Goal: Information Seeking & Learning: Learn about a topic

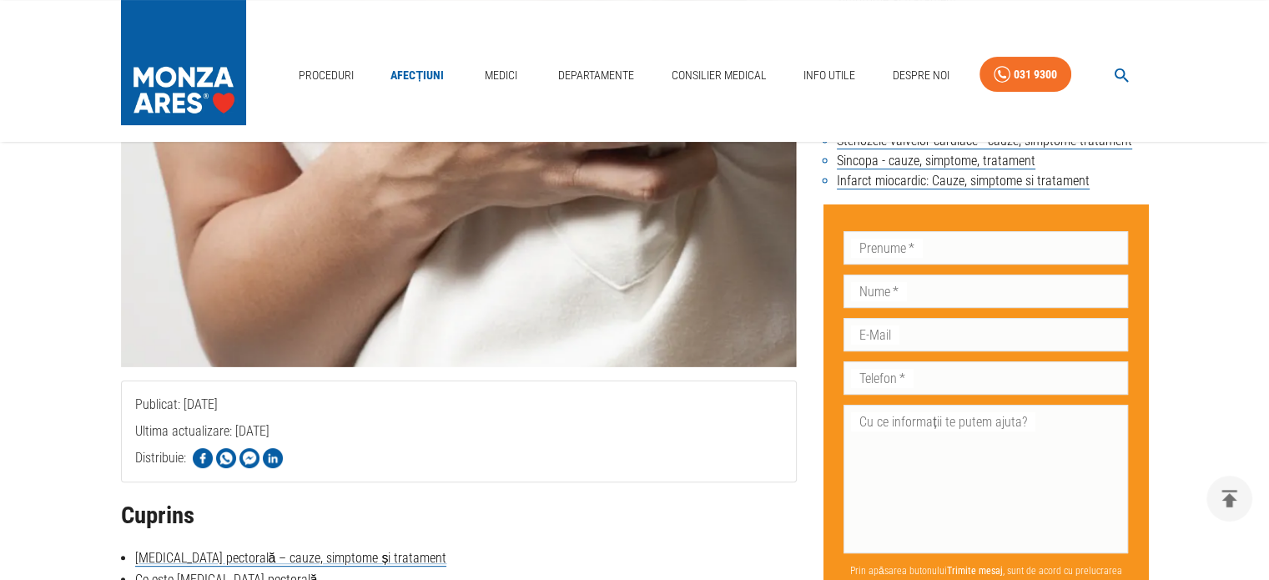
scroll to position [334, 0]
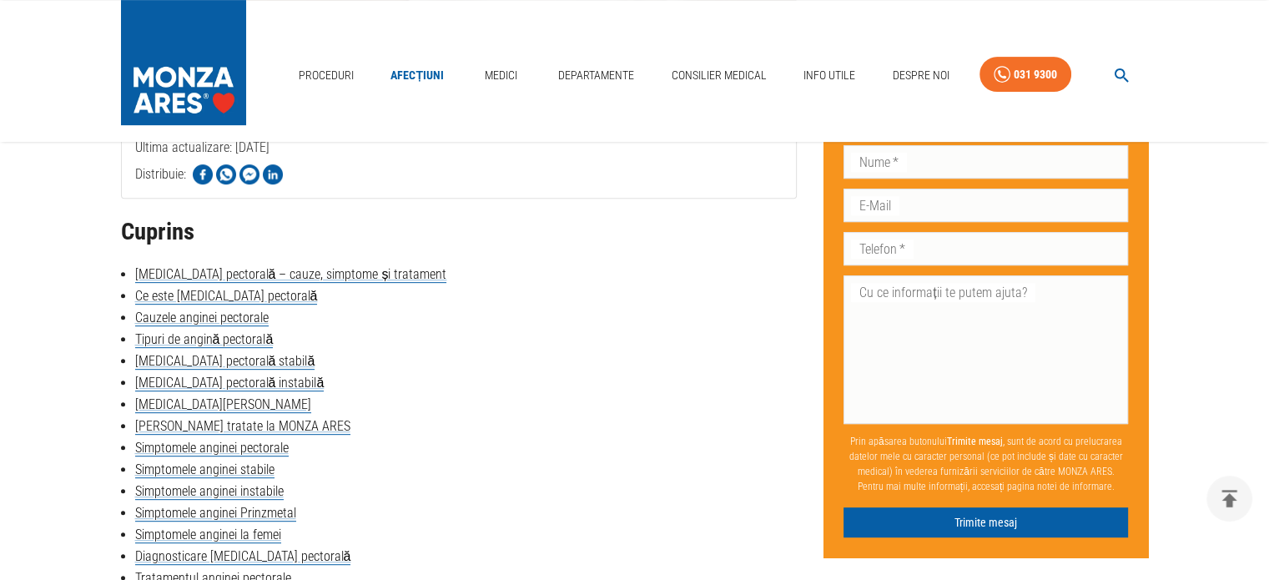
scroll to position [668, 0]
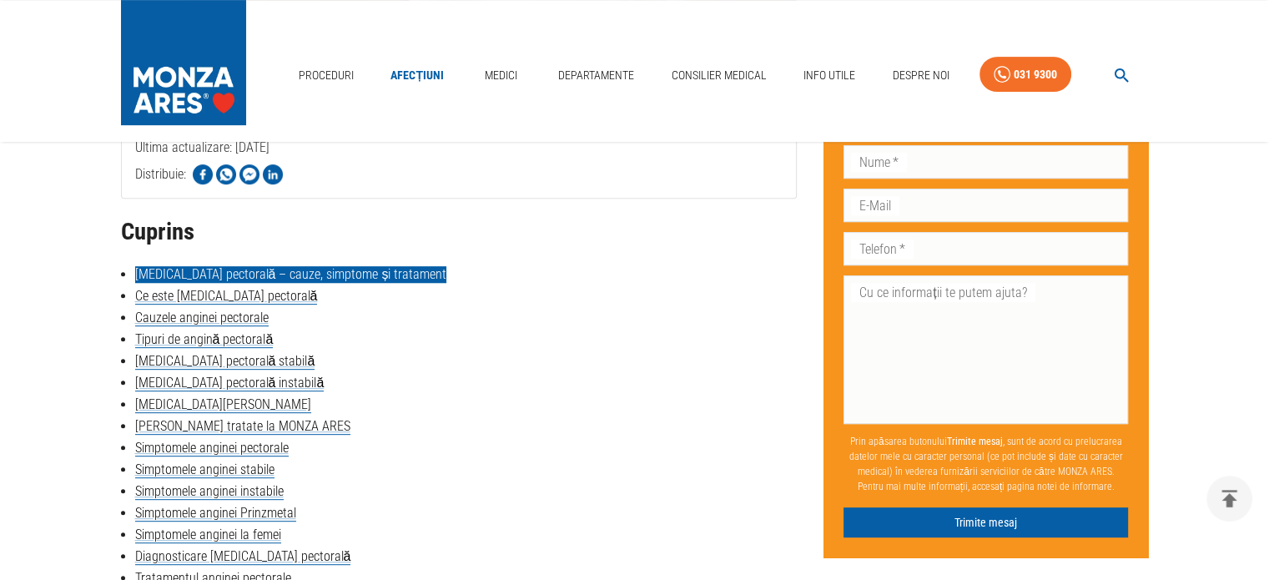
click at [305, 274] on link "[MEDICAL_DATA] pectorală – cauze, simptome și tratament" at bounding box center [291, 274] width 312 height 17
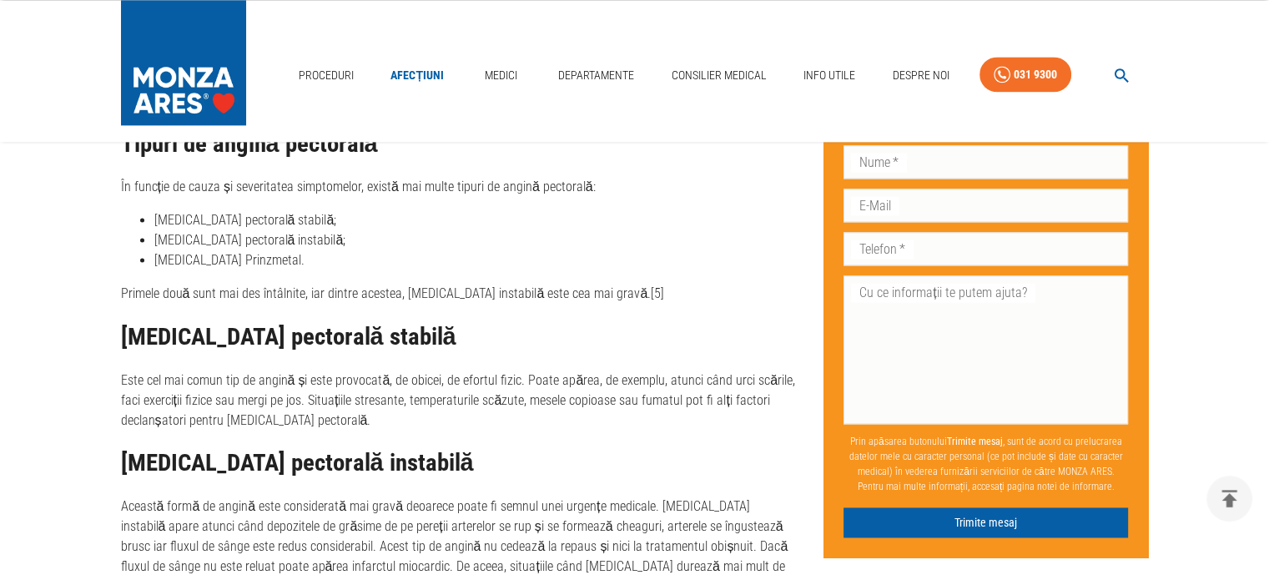
scroll to position [2167, 0]
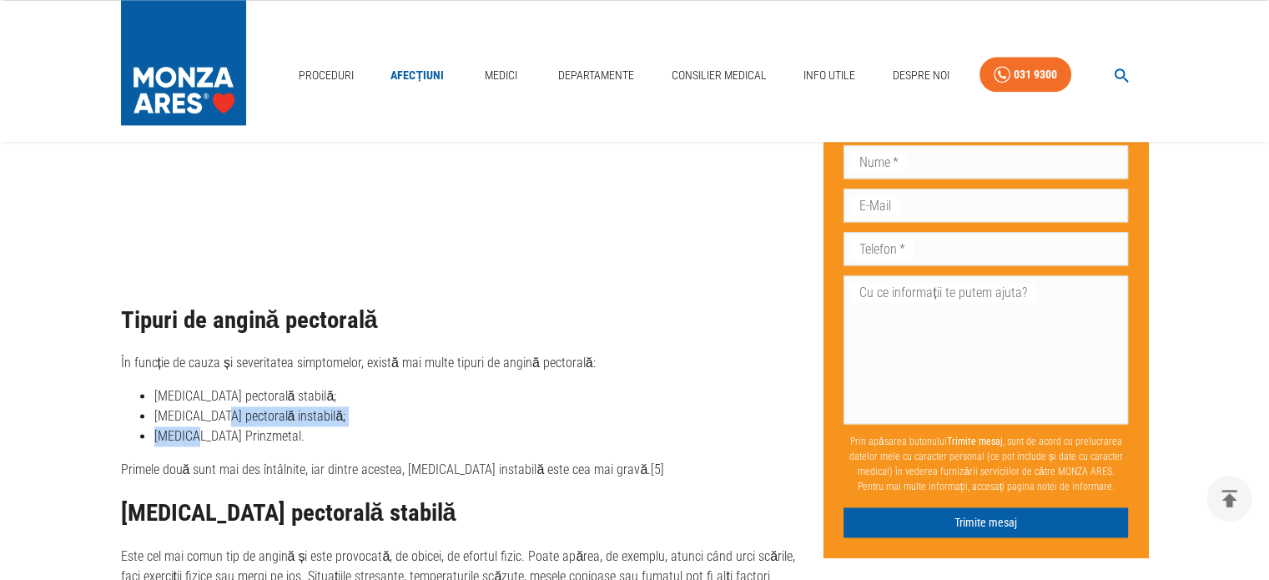
drag, startPoint x: 194, startPoint y: 394, endPoint x: 224, endPoint y: 379, distance: 33.6
click at [224, 386] on ul "[MEDICAL_DATA] pectorală stabilă; [MEDICAL_DATA] pectorală instabilă; [MEDICAL_…" at bounding box center [459, 416] width 677 height 60
click at [191, 460] on p "Primele două sunt mai des întâlnite, iar dintre acestea, [MEDICAL_DATA] instabi…" at bounding box center [459, 470] width 677 height 20
drag, startPoint x: 512, startPoint y: 427, endPoint x: 529, endPoint y: 423, distance: 17.2
click at [527, 460] on p "Primele două sunt mai des întâlnite, iar dintre acestea, [MEDICAL_DATA] instabi…" at bounding box center [459, 470] width 677 height 20
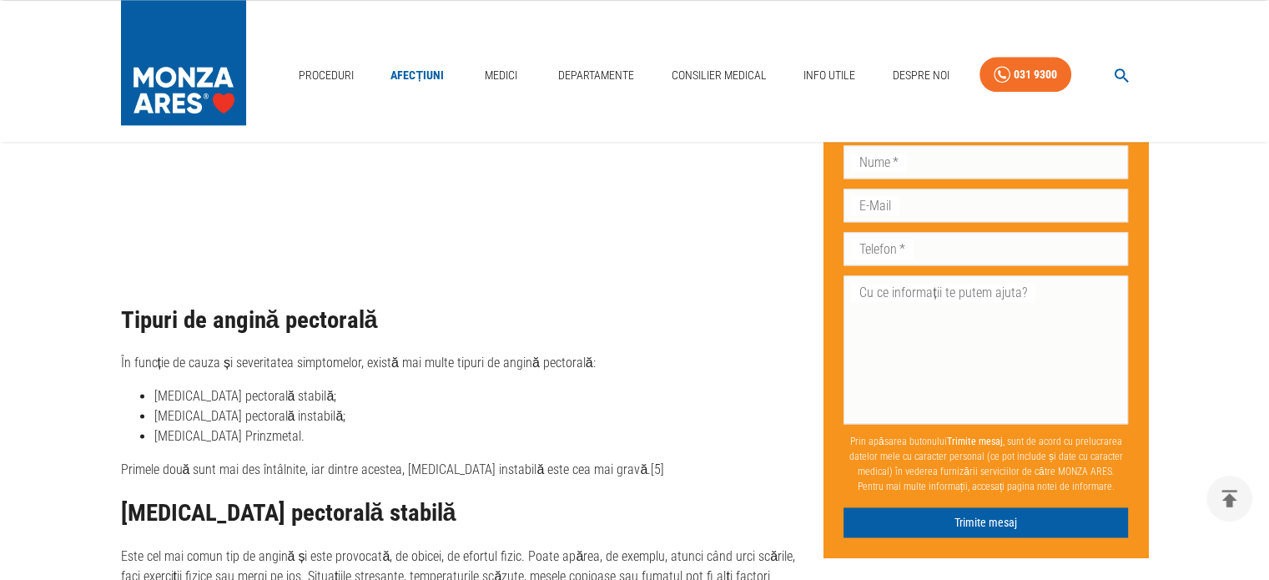
click at [558, 460] on p "Primele două sunt mai des întâlnite, iar dintre acestea, [MEDICAL_DATA] instabi…" at bounding box center [459, 470] width 677 height 20
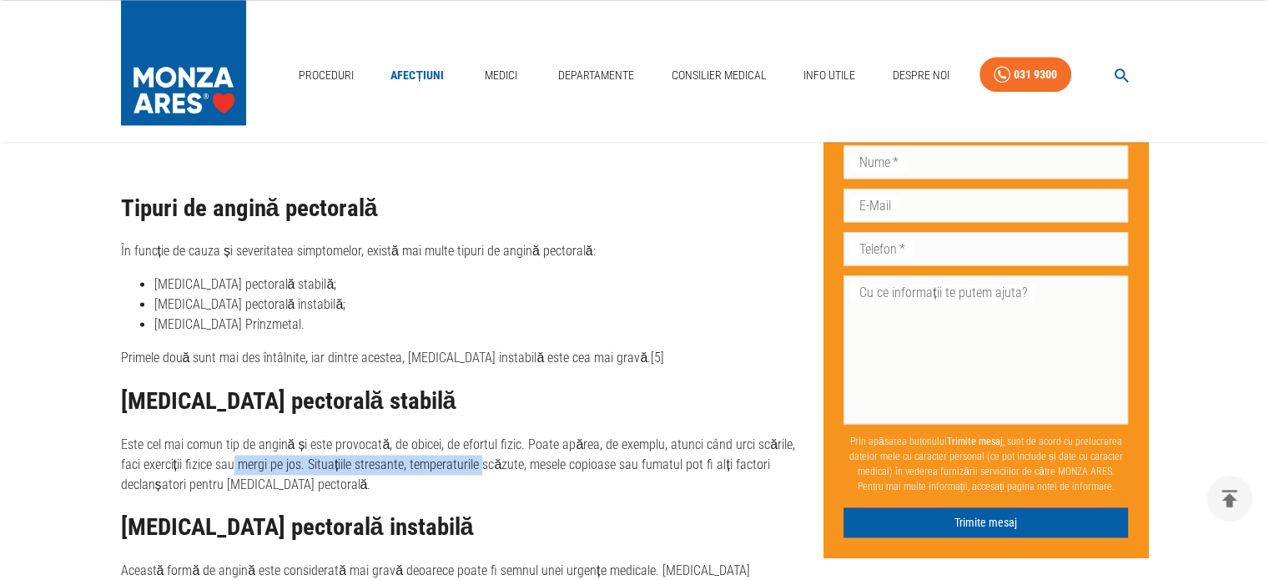
drag, startPoint x: 281, startPoint y: 430, endPoint x: 497, endPoint y: 424, distance: 216.2
click at [497, 435] on p "Este cel mai comun tip de angină și este provocată, de obicei, de efortul fizic…" at bounding box center [459, 465] width 677 height 60
click at [527, 435] on p "Este cel mai comun tip de angină și este provocată, de obicei, de efortul fizic…" at bounding box center [459, 465] width 677 height 60
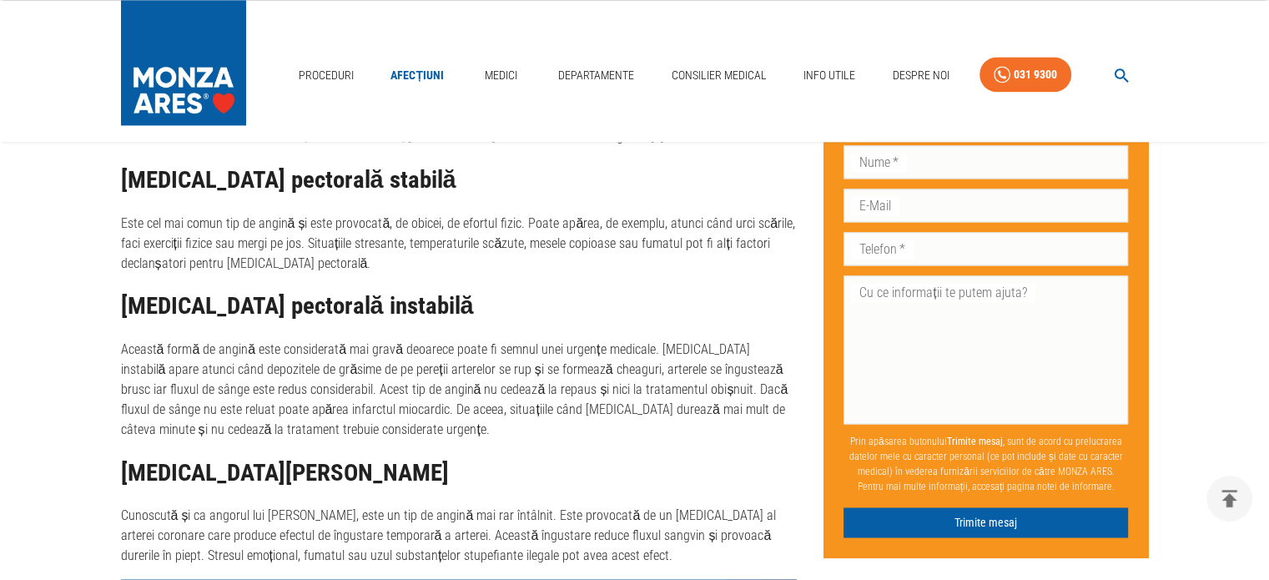
scroll to position [2501, 0]
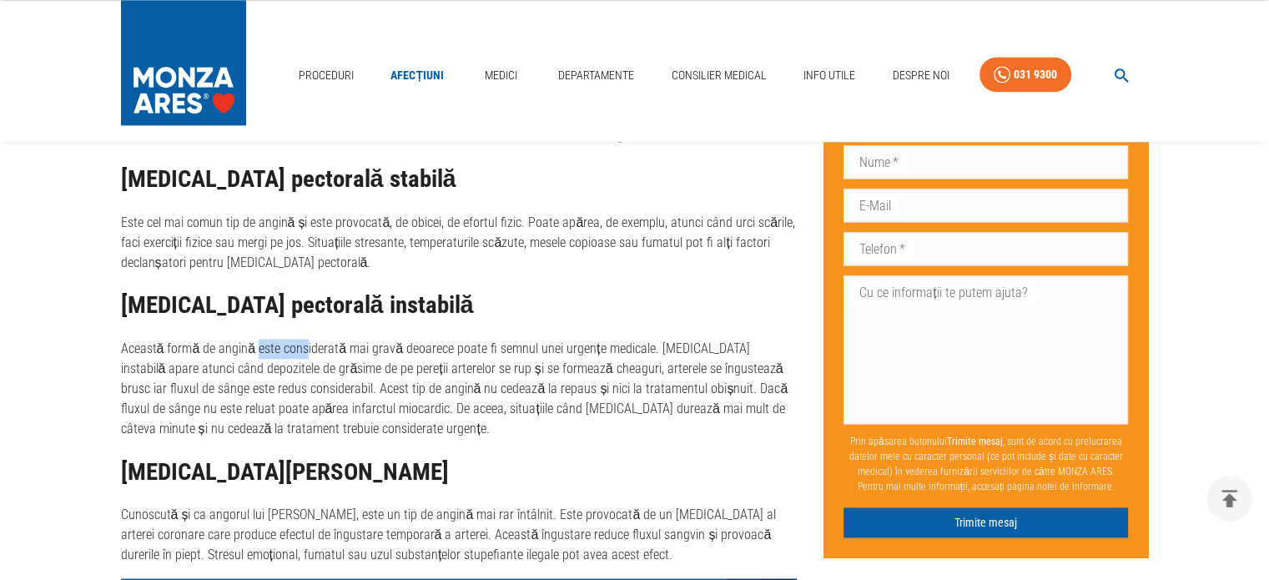
drag, startPoint x: 252, startPoint y: 306, endPoint x: 302, endPoint y: 307, distance: 50.1
click at [302, 339] on p "Această formă de angină este considerată mai gravă deoarece poate fi semnul une…" at bounding box center [459, 389] width 677 height 100
drag, startPoint x: 331, startPoint y: 323, endPoint x: 606, endPoint y: 326, distance: 275.4
click at [606, 339] on p "Această formă de angină este considerată mai gravă deoarece poate fi semnul une…" at bounding box center [459, 389] width 677 height 100
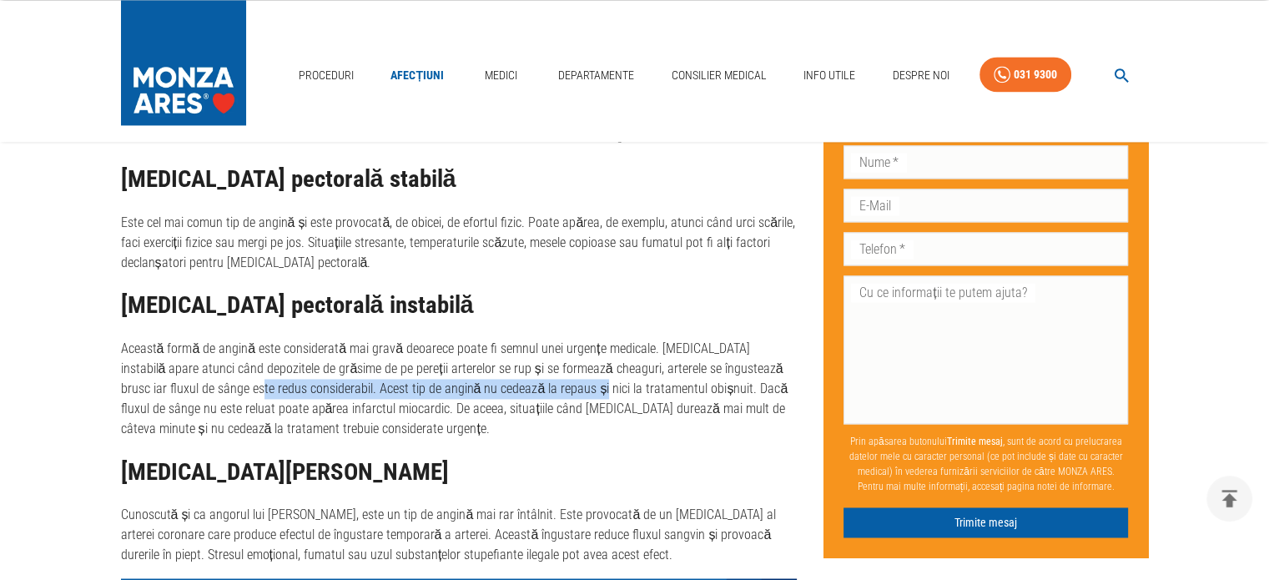
drag, startPoint x: 209, startPoint y: 351, endPoint x: 534, endPoint y: 355, distance: 324.7
click at [534, 355] on p "Această formă de angină este considerată mai gravă deoarece poate fi semnul une…" at bounding box center [459, 389] width 677 height 100
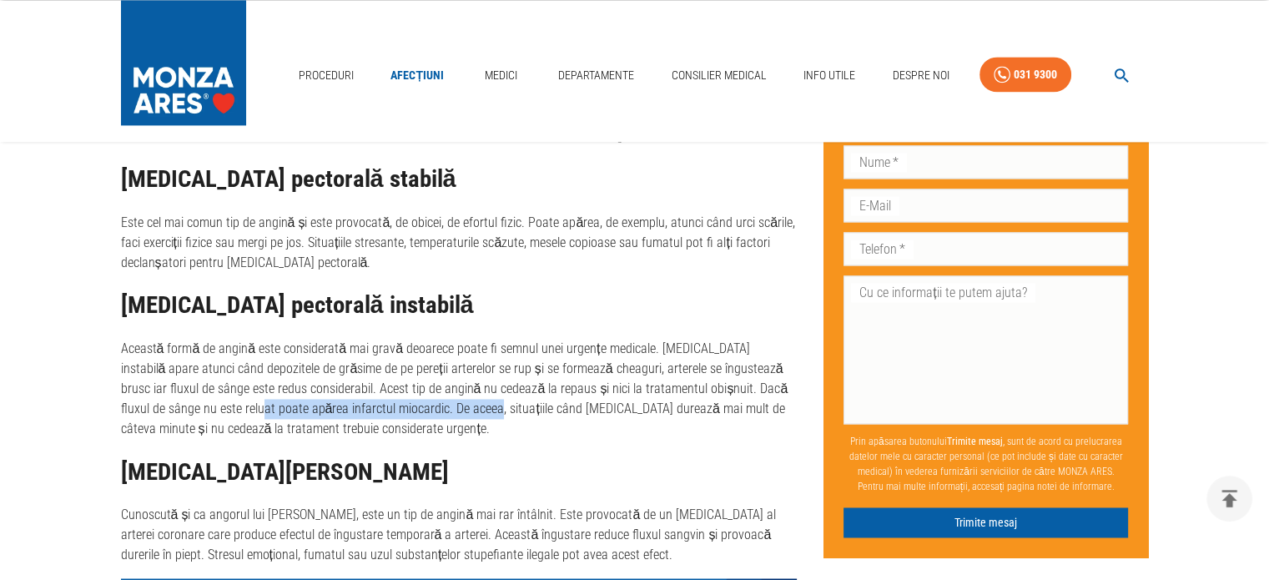
drag, startPoint x: 207, startPoint y: 363, endPoint x: 432, endPoint y: 367, distance: 225.4
click at [432, 367] on p "Această formă de angină este considerată mai gravă deoarece poate fi semnul une…" at bounding box center [459, 389] width 677 height 100
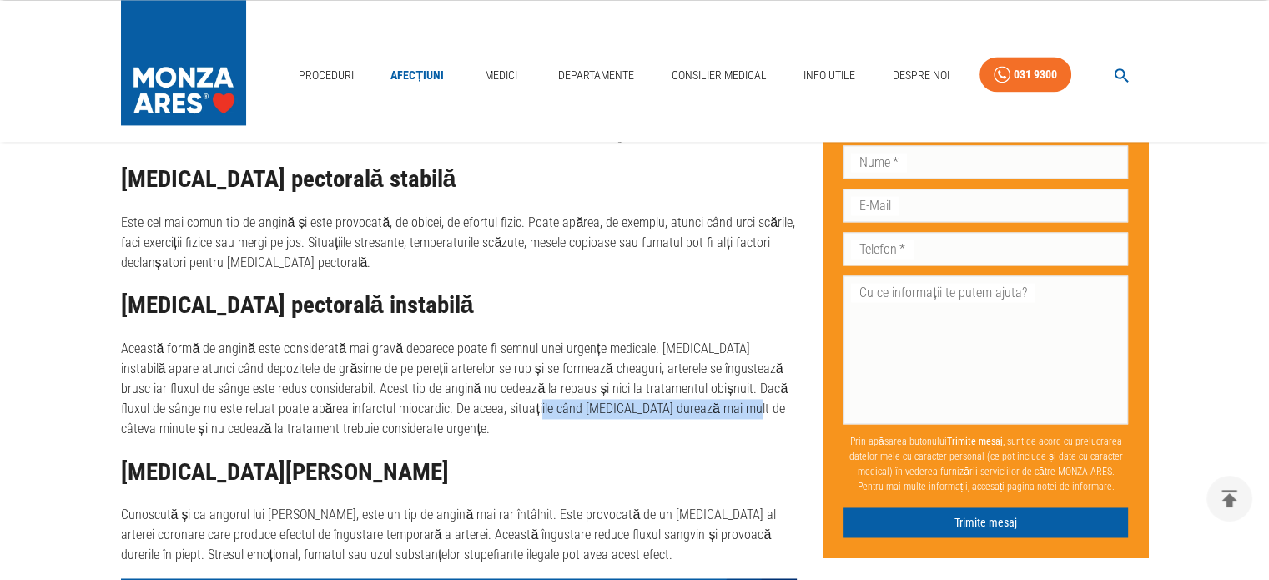
drag, startPoint x: 548, startPoint y: 371, endPoint x: 688, endPoint y: 367, distance: 140.3
click at [685, 368] on p "Această formă de angină este considerată mai gravă deoarece poate fi semnul une…" at bounding box center [459, 389] width 677 height 100
click at [708, 371] on p "Această formă de angină este considerată mai gravă deoarece poate fi semnul une…" at bounding box center [459, 389] width 677 height 100
drag, startPoint x: 214, startPoint y: 389, endPoint x: 300, endPoint y: 389, distance: 86.0
click at [300, 389] on p "Această formă de angină este considerată mai gravă deoarece poate fi semnul une…" at bounding box center [459, 389] width 677 height 100
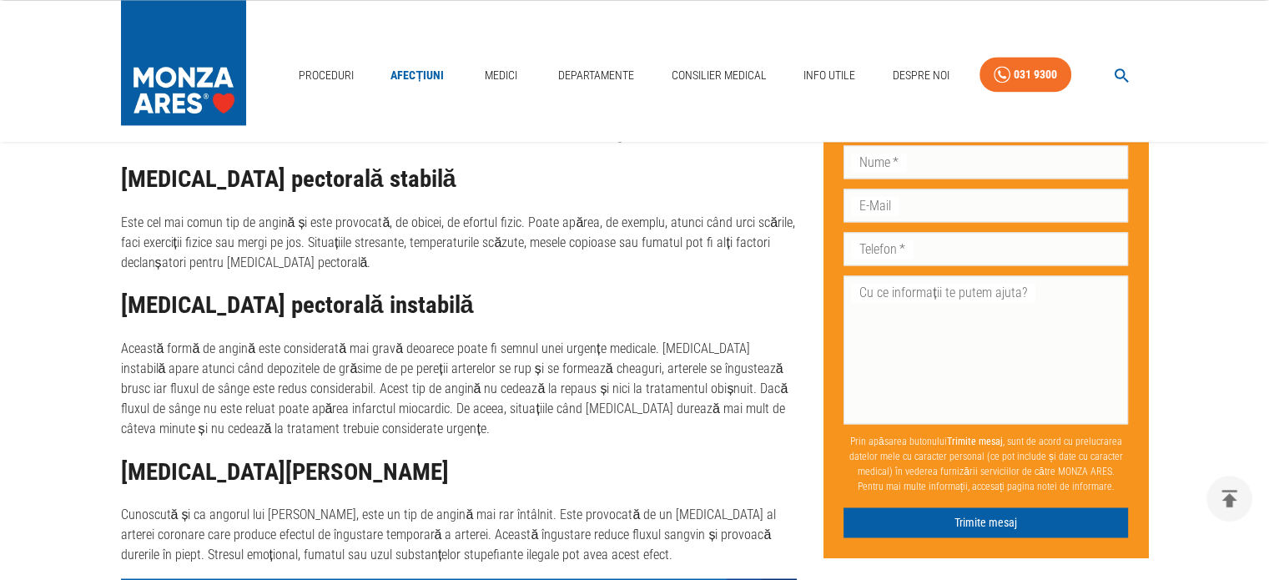
click at [305, 388] on p "Această formă de angină este considerată mai gravă deoarece poate fi semnul une…" at bounding box center [459, 389] width 677 height 100
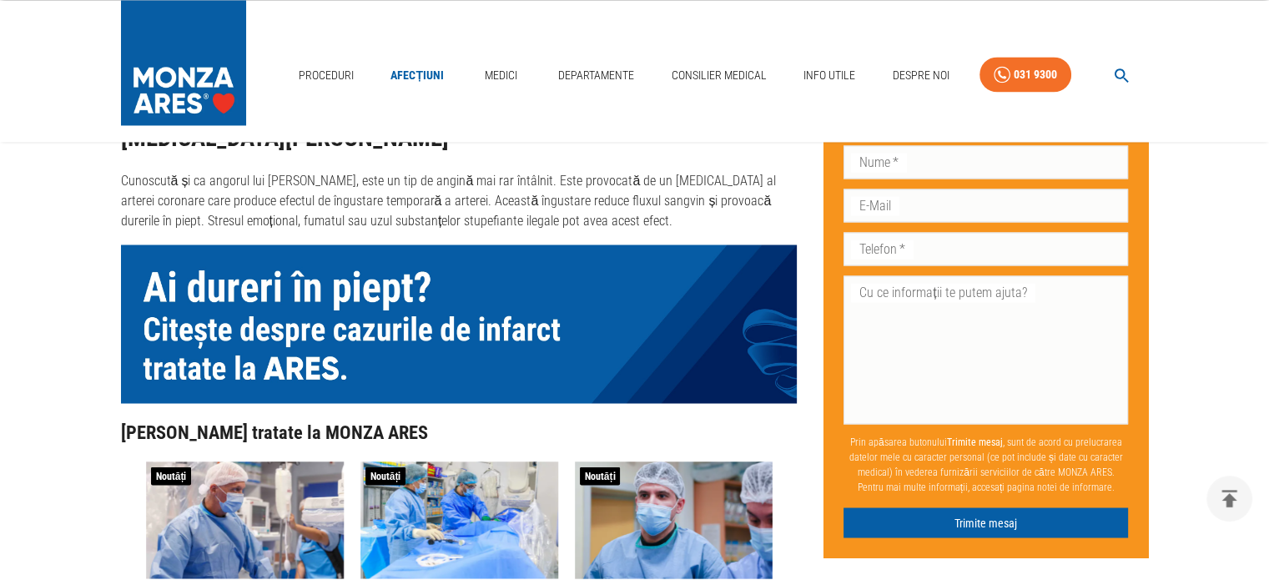
scroll to position [2613, 0]
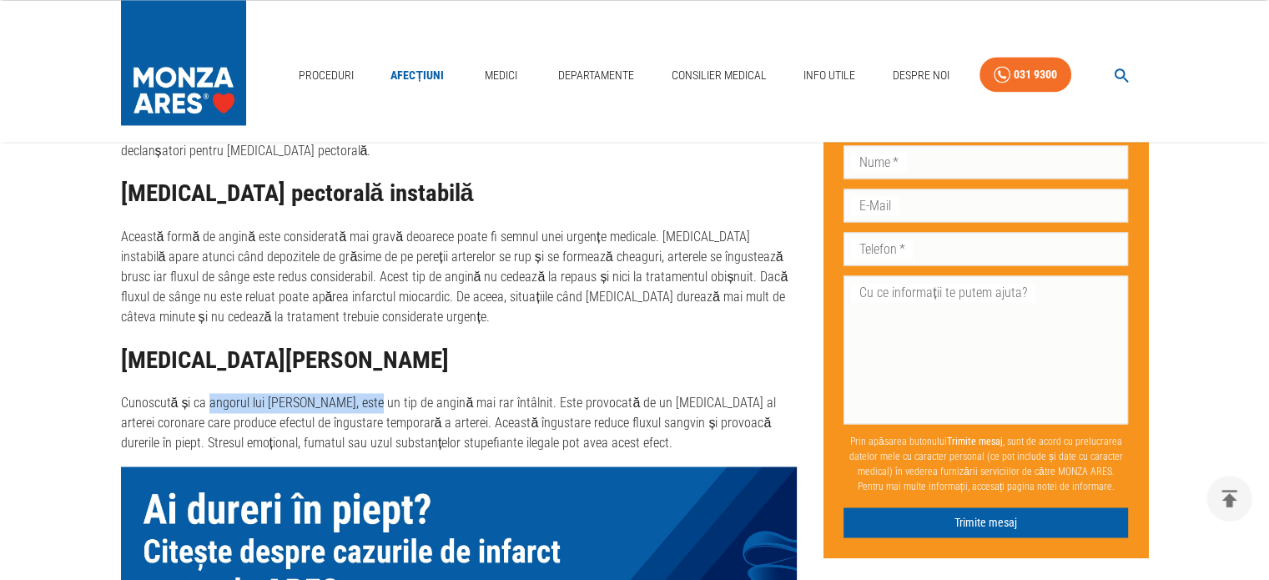
drag, startPoint x: 210, startPoint y: 363, endPoint x: 362, endPoint y: 357, distance: 152.0
click at [362, 393] on p "Cunoscută și ca angorul lui [PERSON_NAME], este un tip de angină mai rar întâln…" at bounding box center [459, 423] width 677 height 60
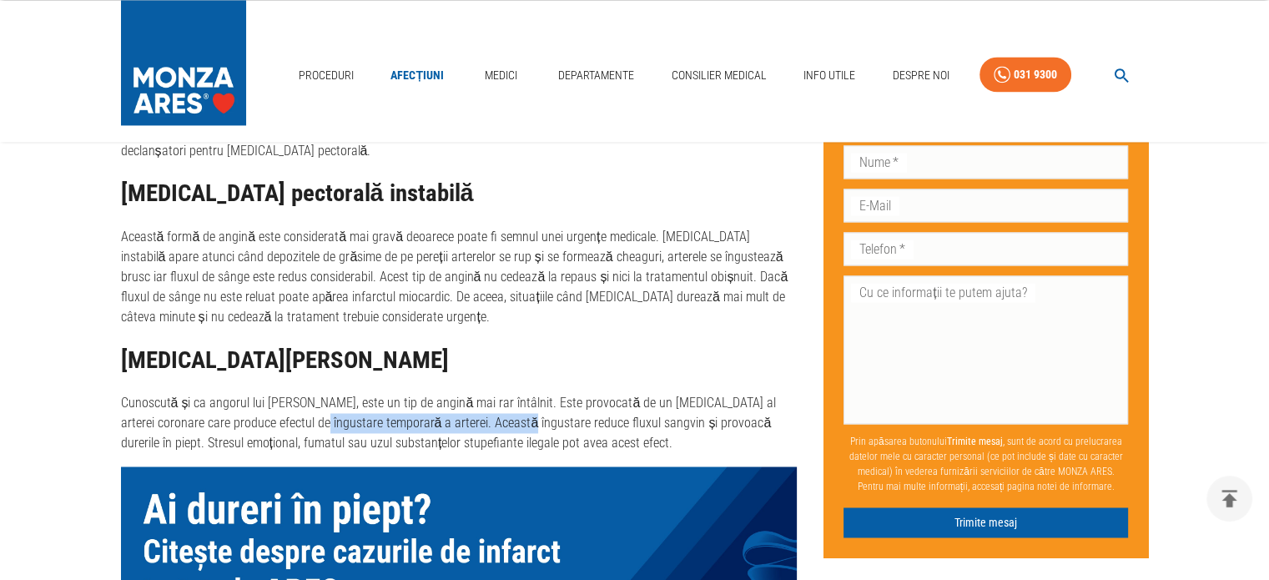
drag, startPoint x: 282, startPoint y: 385, endPoint x: 578, endPoint y: 401, distance: 295.9
click at [480, 393] on p "Cunoscută și ca angorul lui [PERSON_NAME], este un tip de angină mai rar întâln…" at bounding box center [459, 423] width 677 height 60
click at [538, 393] on p "Cunoscută și ca angorul lui [PERSON_NAME], este un tip de angină mai rar întâln…" at bounding box center [459, 423] width 677 height 60
drag, startPoint x: 240, startPoint y: 404, endPoint x: 412, endPoint y: 404, distance: 171.9
click at [400, 406] on p "Cunoscută și ca angorul lui [PERSON_NAME], este un tip de angină mai rar întâln…" at bounding box center [459, 423] width 677 height 60
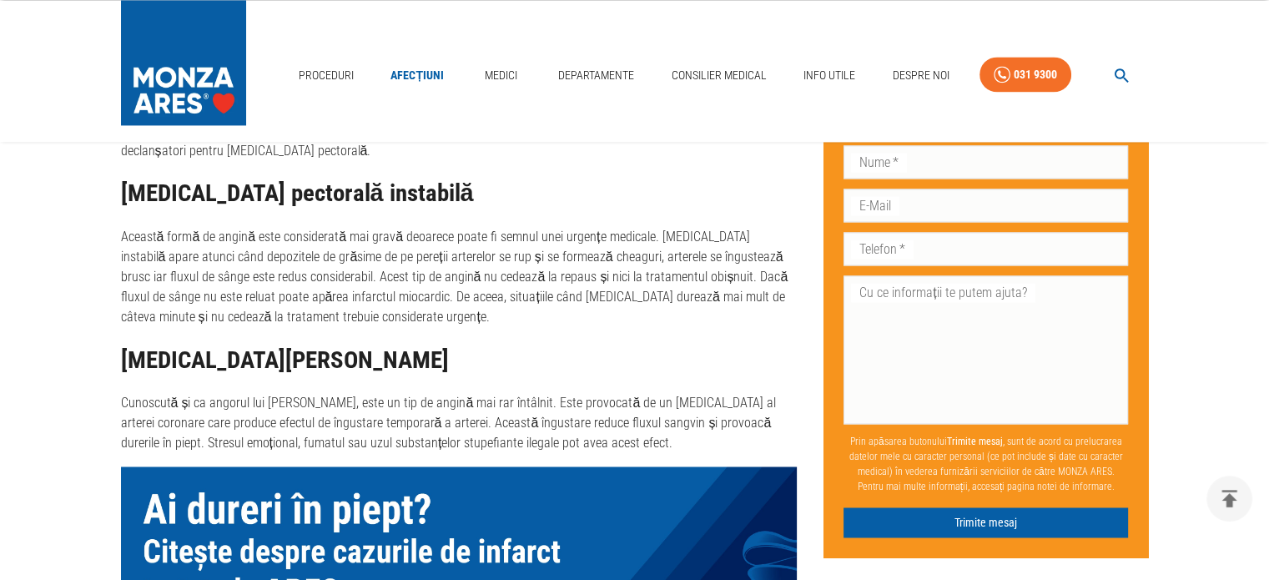
click at [447, 404] on p "Cunoscută și ca angorul lui [PERSON_NAME], este un tip de angină mai rar întâln…" at bounding box center [459, 423] width 677 height 60
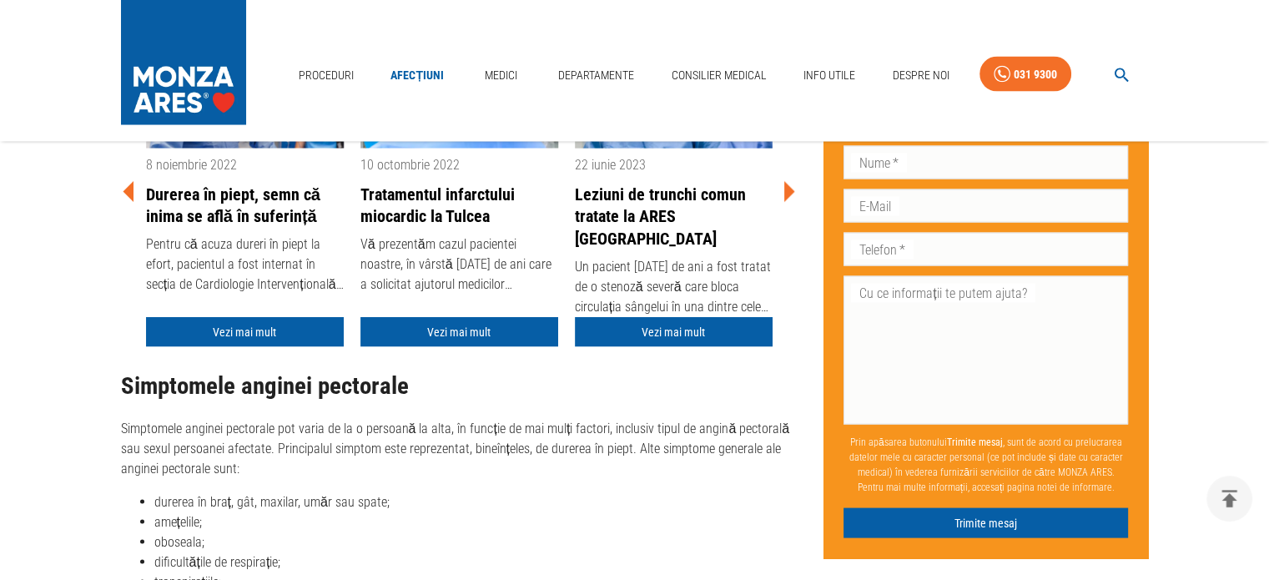
scroll to position [3281, 0]
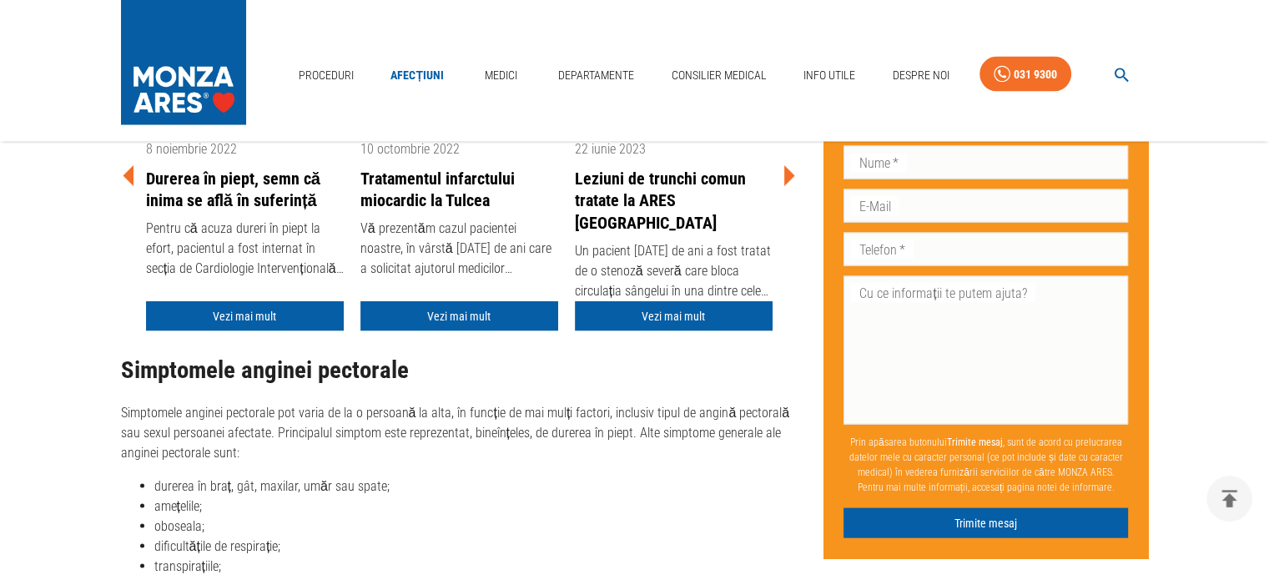
drag, startPoint x: 283, startPoint y: 447, endPoint x: 415, endPoint y: 449, distance: 131.9
click at [419, 477] on li "durerea în braț, gât, maxilar, umăr sau spate;" at bounding box center [475, 487] width 643 height 20
drag, startPoint x: 199, startPoint y: 503, endPoint x: 266, endPoint y: 503, distance: 66.8
click at [265, 537] on li "dificultățile de respirație;" at bounding box center [475, 547] width 643 height 20
drag, startPoint x: 182, startPoint y: 528, endPoint x: 194, endPoint y: 537, distance: 15.0
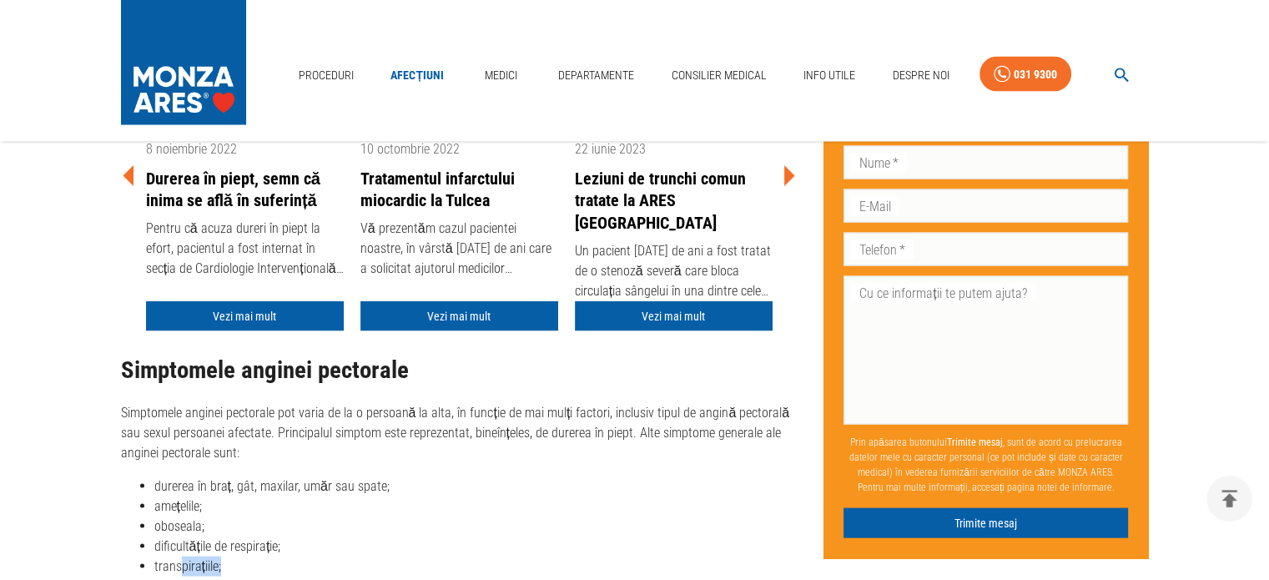
click at [225, 557] on li "transpirațiile;" at bounding box center [475, 567] width 643 height 20
drag, startPoint x: 164, startPoint y: 551, endPoint x: 200, endPoint y: 550, distance: 36.7
click at [193, 577] on li "greața." at bounding box center [475, 587] width 643 height 20
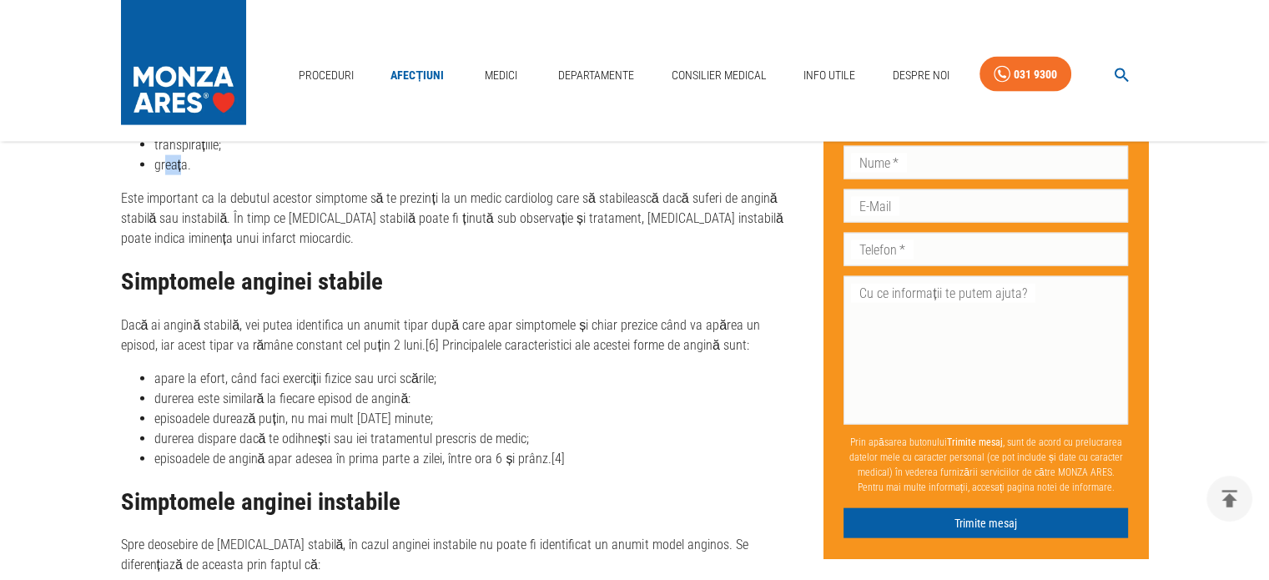
scroll to position [3837, 0]
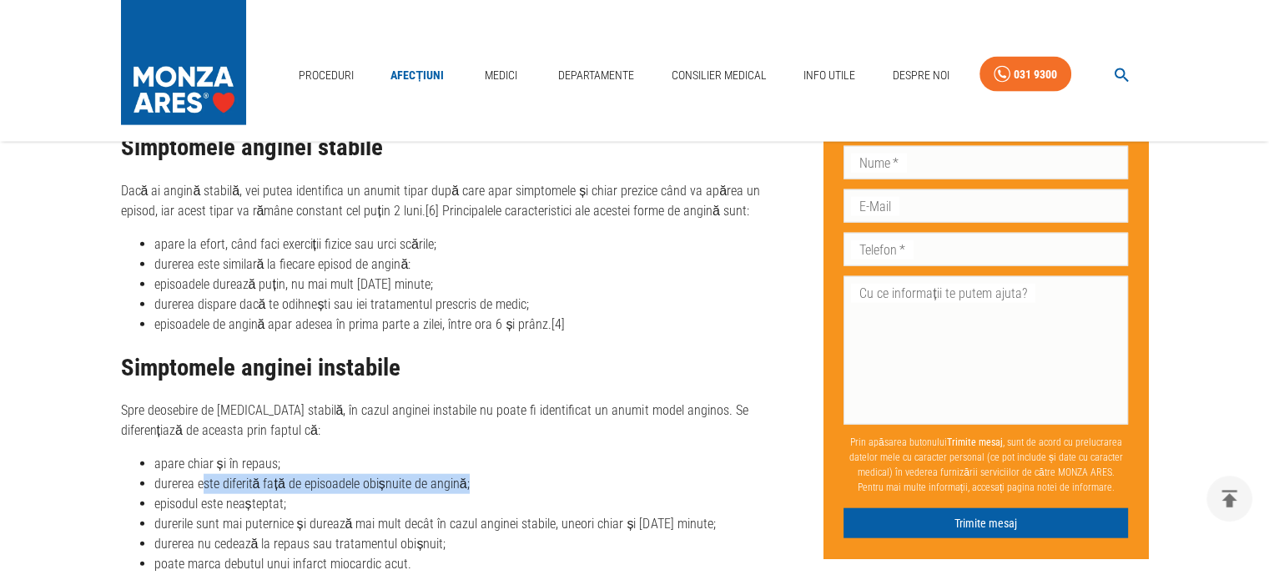
drag, startPoint x: 199, startPoint y: 436, endPoint x: 487, endPoint y: 449, distance: 287.4
click at [487, 474] on li "durerea este diferită față de episoadele obișnuite de angină;" at bounding box center [475, 484] width 643 height 20
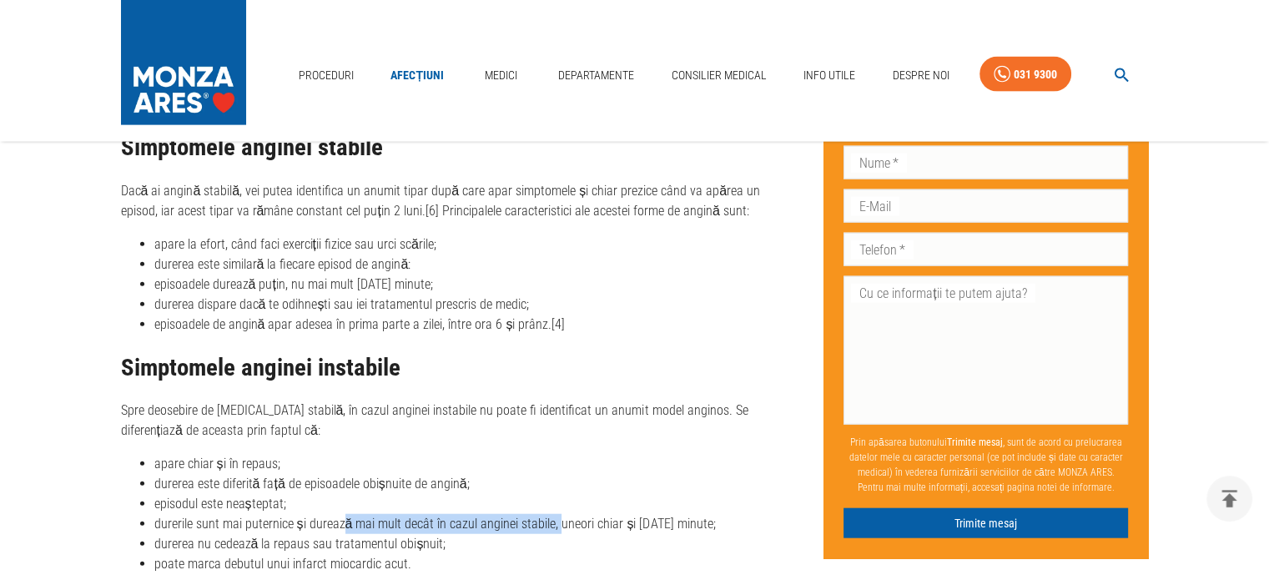
drag, startPoint x: 379, startPoint y: 492, endPoint x: 566, endPoint y: 483, distance: 187.2
click at [562, 514] on li "durerile sunt mai puternice și durează mai mult decât în cazul anginei stabile,…" at bounding box center [475, 524] width 643 height 20
drag, startPoint x: 290, startPoint y: 510, endPoint x: 332, endPoint y: 507, distance: 42.6
click at [324, 534] on li "durerea nu cedează la repaus sau tratamentul obișnuit;" at bounding box center [475, 544] width 643 height 20
click at [391, 534] on li "durerea nu cedează la repaus sau tratamentul obișnuit;" at bounding box center [475, 544] width 643 height 20
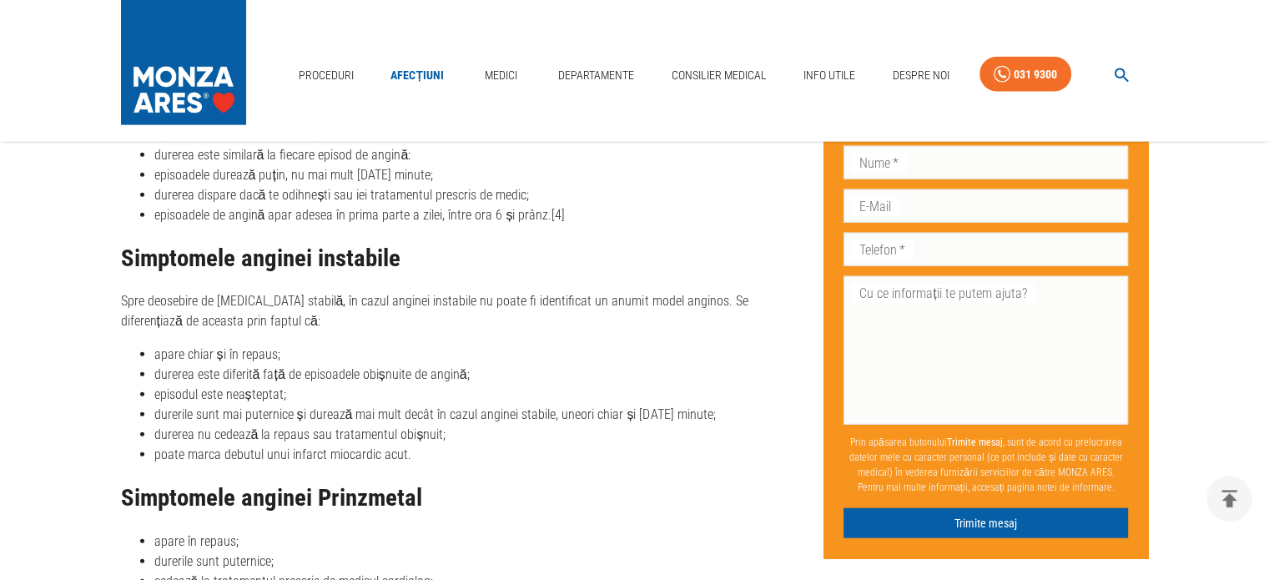
scroll to position [4171, 0]
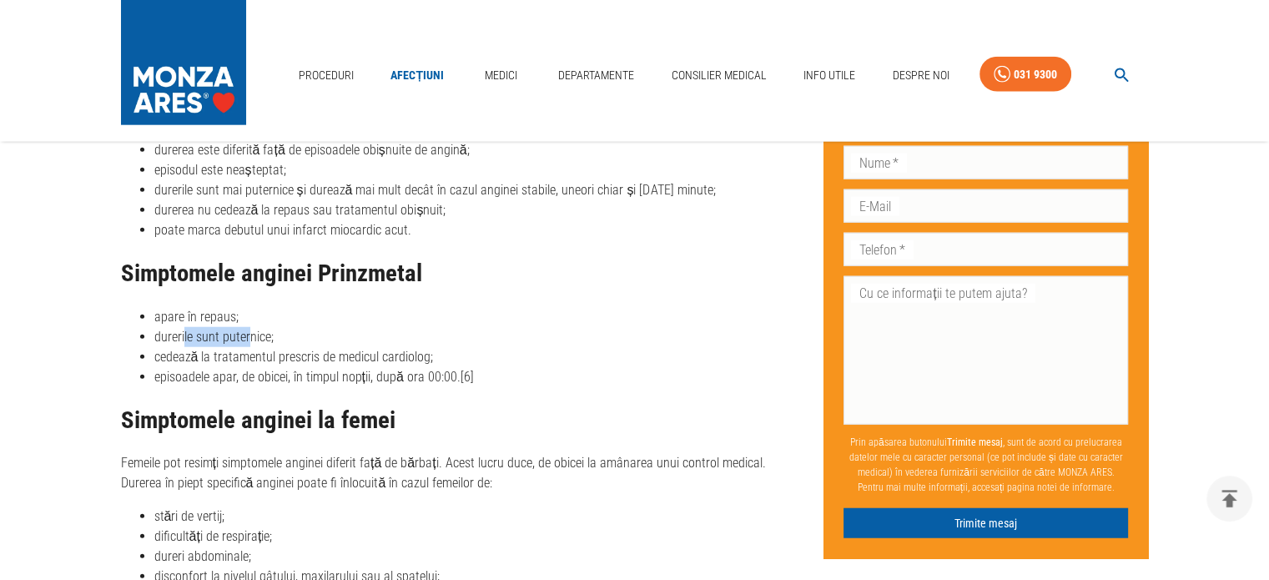
drag, startPoint x: 230, startPoint y: 298, endPoint x: 250, endPoint y: 296, distance: 20.1
click at [250, 327] on li "durerile sunt puternice;" at bounding box center [475, 337] width 643 height 20
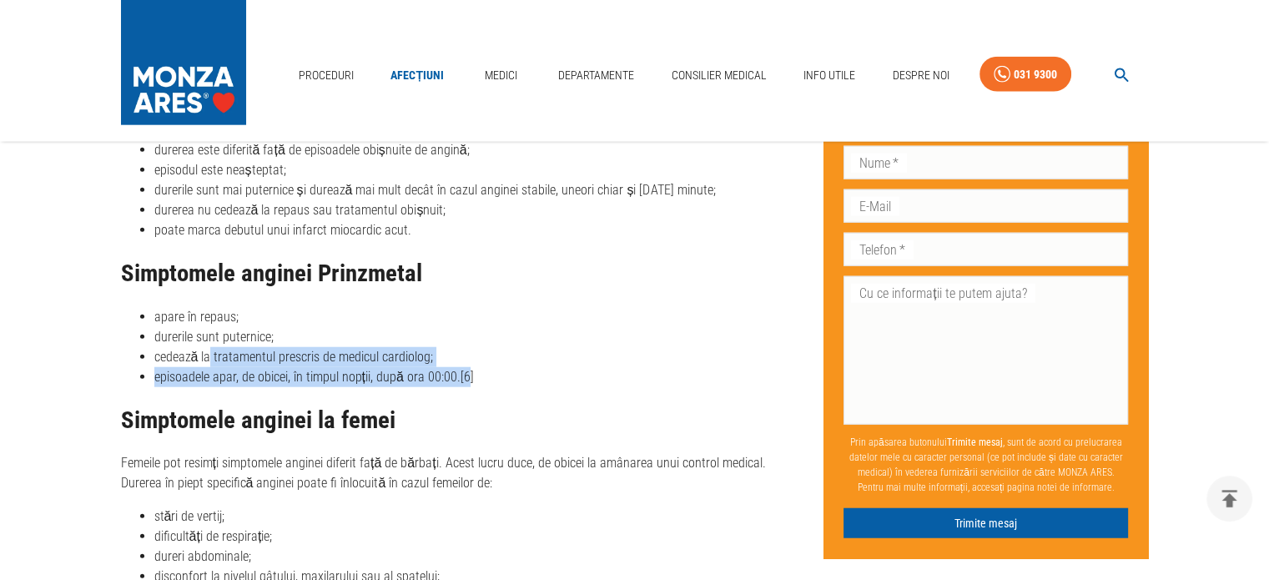
drag, startPoint x: 220, startPoint y: 319, endPoint x: 470, endPoint y: 327, distance: 249.7
click at [467, 330] on ul "apare în repaus; durerile sunt puternice; cedează la tratamentul prescris de me…" at bounding box center [459, 347] width 677 height 80
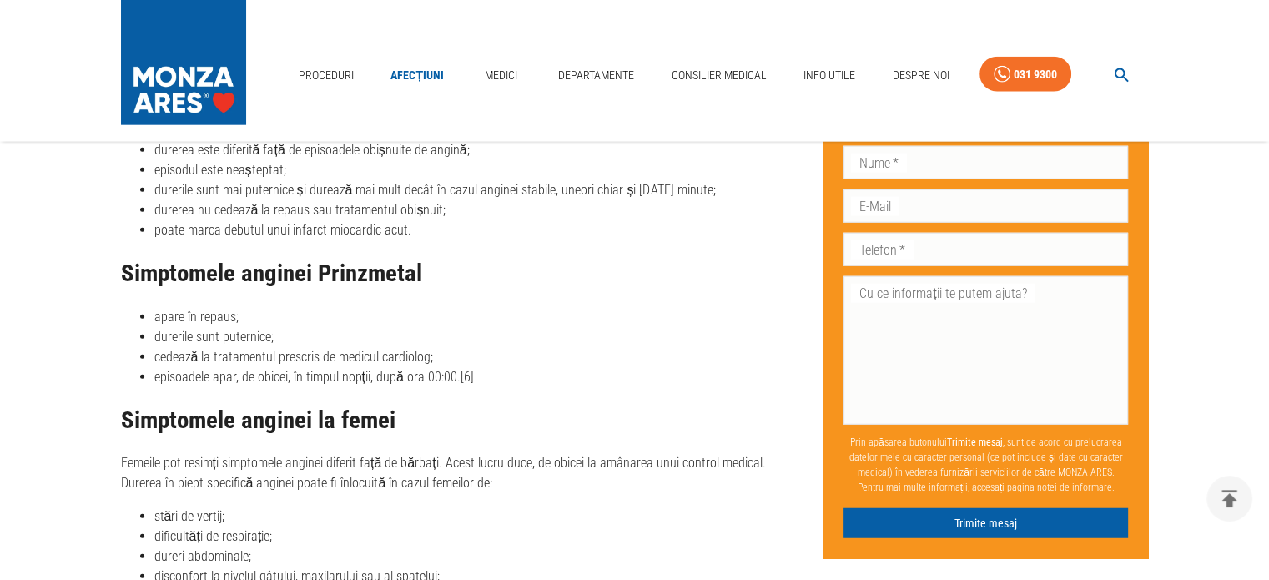
click at [222, 327] on li "durerile sunt puternice;" at bounding box center [475, 337] width 643 height 20
drag, startPoint x: 202, startPoint y: 315, endPoint x: 377, endPoint y: 318, distance: 175.3
click at [377, 347] on li "cedează la tratamentul prescris de medicul cardiolog;" at bounding box center [475, 357] width 643 height 20
drag, startPoint x: 235, startPoint y: 337, endPoint x: 441, endPoint y: 338, distance: 206.2
click at [413, 367] on li "episoadele apar, de obicei, în timpul nopții, după ora 00:00.[6]" at bounding box center [475, 377] width 643 height 20
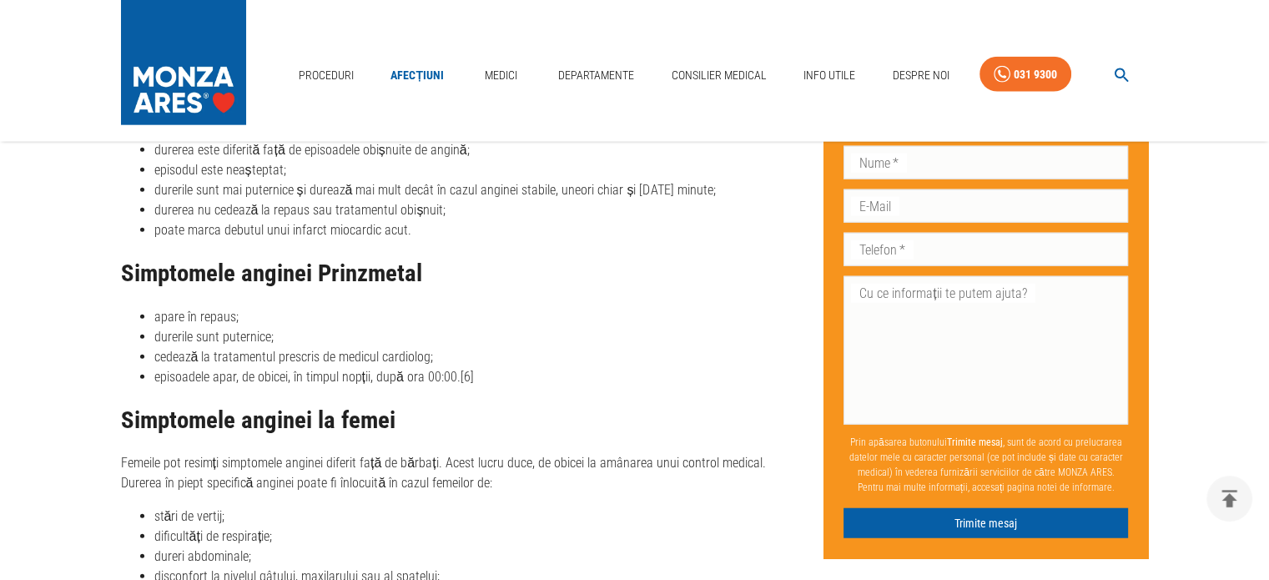
click at [477, 367] on li "episoadele apar, de obicei, în timpul nopții, după ora 00:00.[6]" at bounding box center [475, 377] width 643 height 20
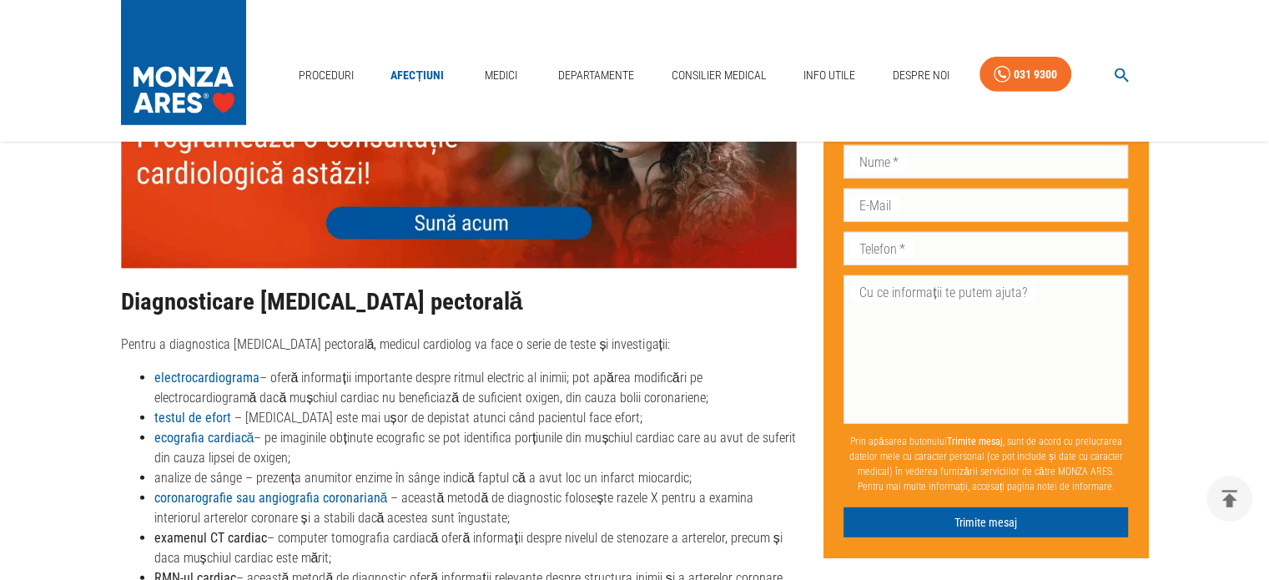
scroll to position [4838, 0]
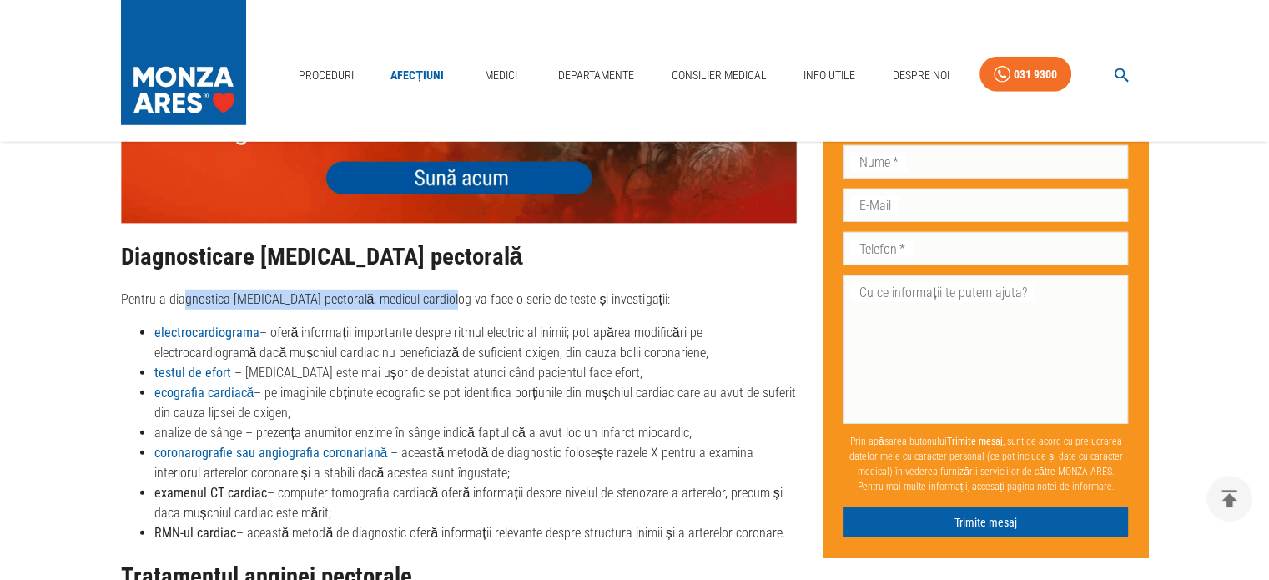
drag, startPoint x: 181, startPoint y: 247, endPoint x: 437, endPoint y: 249, distance: 256.2
click at [487, 290] on p "Pentru a diagnostica [MEDICAL_DATA] pectorală, medicul cardiolog va face o seri…" at bounding box center [459, 300] width 677 height 20
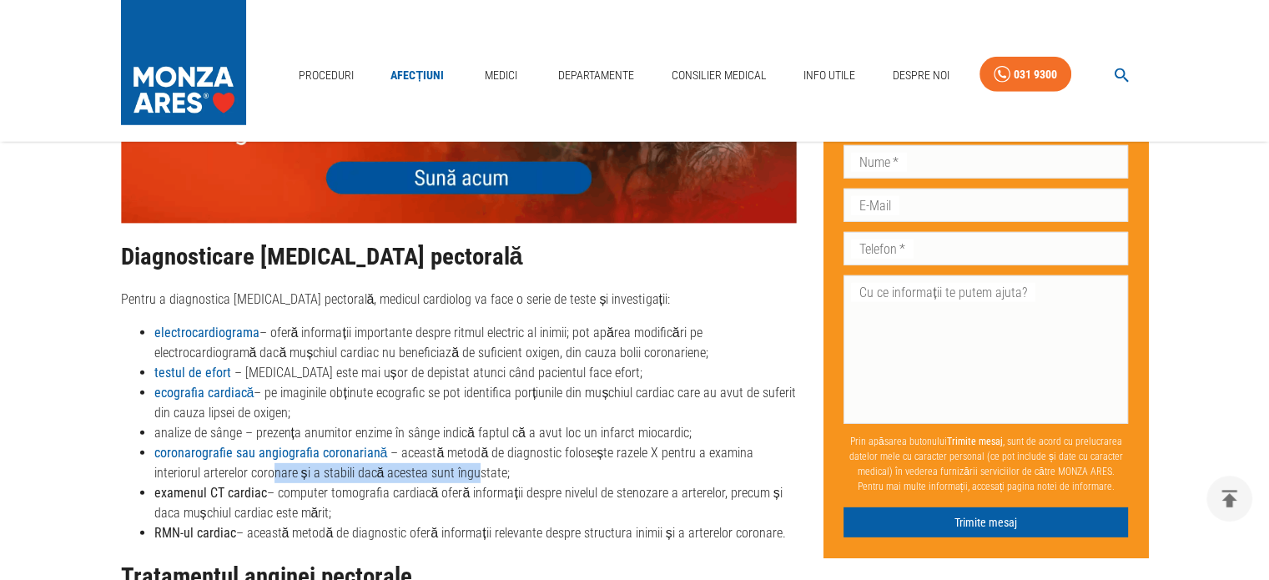
drag, startPoint x: 222, startPoint y: 429, endPoint x: 424, endPoint y: 430, distance: 202.0
click at [424, 443] on li "coronarografie sau angiografia coronariană – această metodă de diagnostic folos…" at bounding box center [475, 463] width 643 height 40
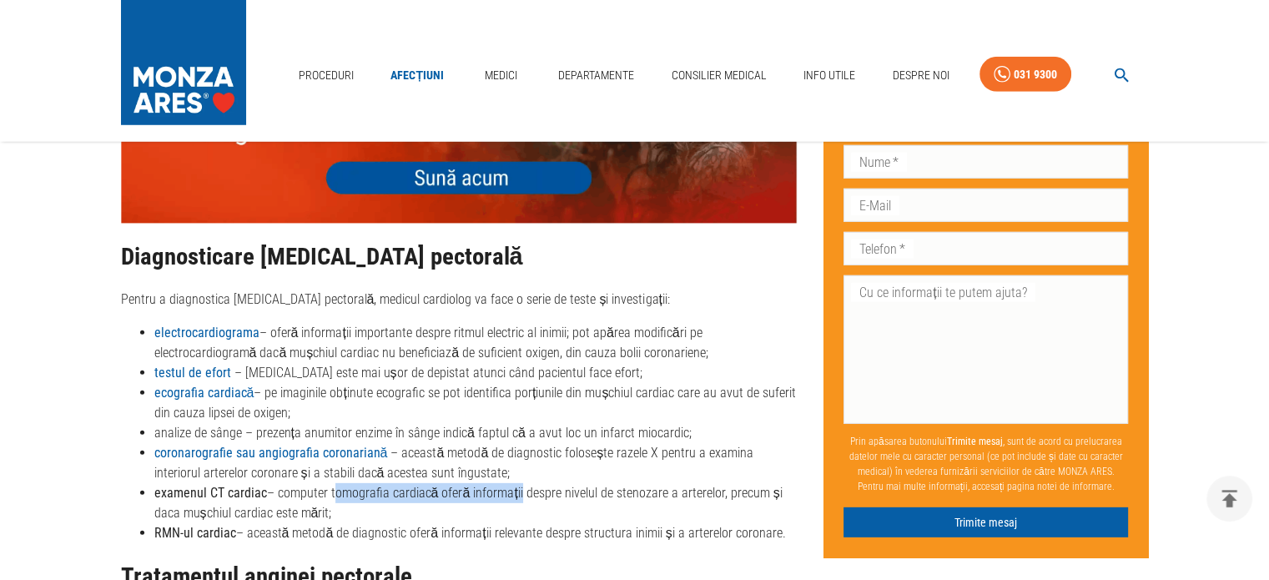
drag, startPoint x: 352, startPoint y: 455, endPoint x: 502, endPoint y: 450, distance: 149.5
click at [512, 483] on li "examenul CT cardiac – computer tomografia cardiacă oferă informații despre nive…" at bounding box center [475, 503] width 643 height 40
drag, startPoint x: 275, startPoint y: 489, endPoint x: 546, endPoint y: 474, distance: 271.7
click at [529, 474] on ul "electrocardiograma – oferă informații importante despre ritmul electric al inim…" at bounding box center [459, 433] width 677 height 220
click at [466, 523] on li "RMN-ul cardiac – această metodă de diagnostic oferă informații relevante despre…" at bounding box center [475, 533] width 643 height 20
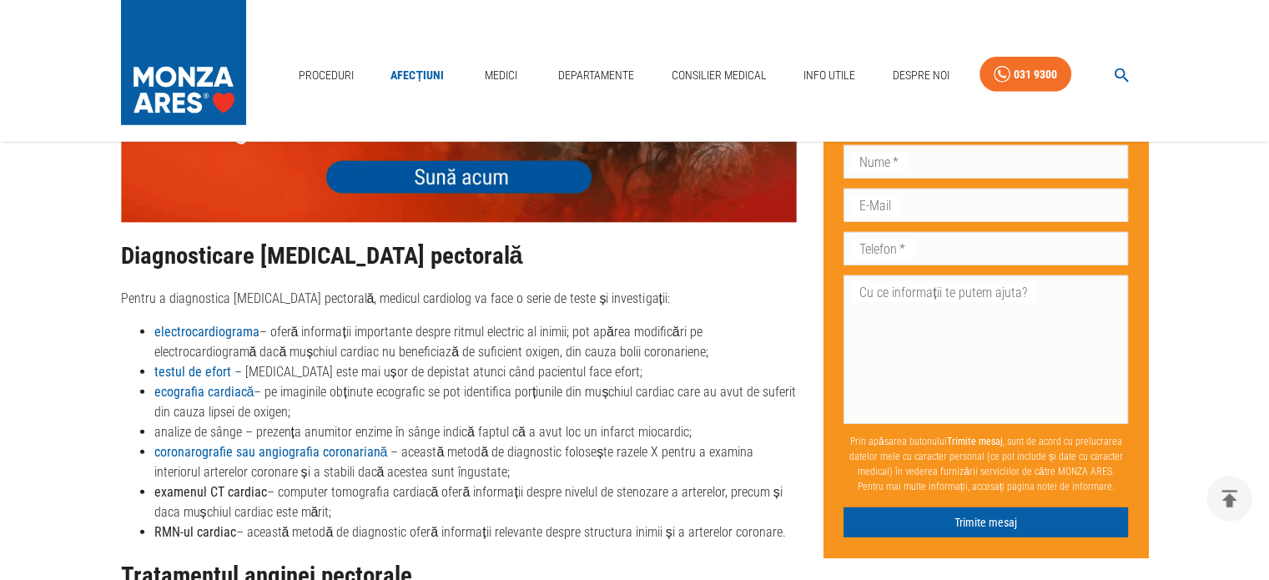
scroll to position [5172, 0]
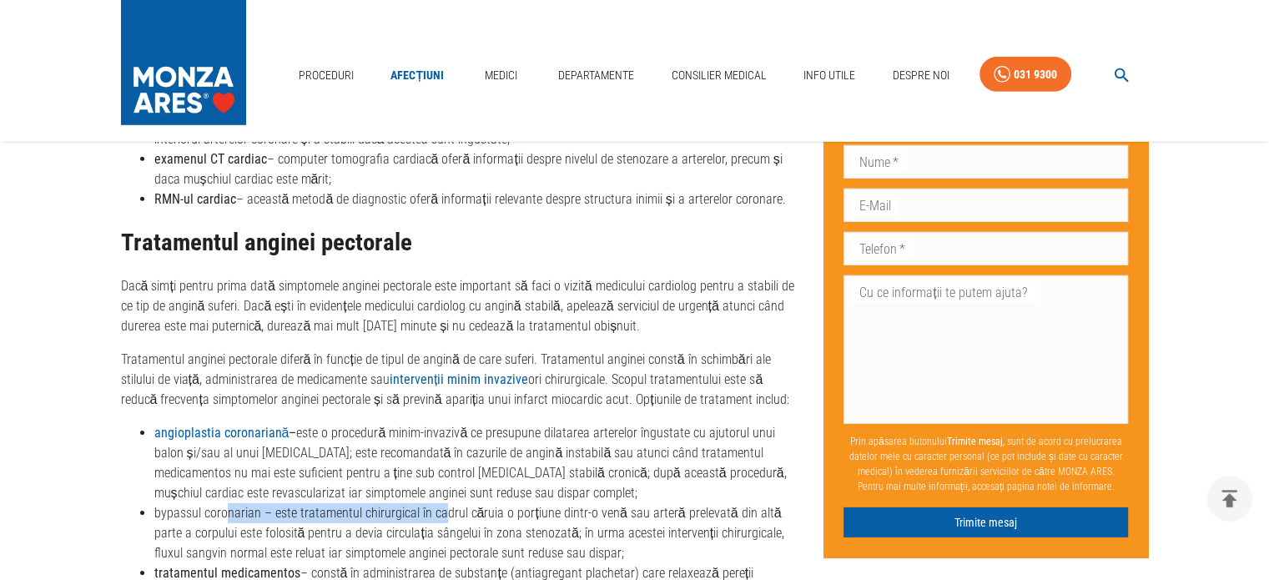
drag, startPoint x: 223, startPoint y: 472, endPoint x: 441, endPoint y: 463, distance: 218.0
click at [441, 503] on li "bypassul coronarian – este tratamentul chirurgical în cadrul căruia o porțiune …" at bounding box center [475, 533] width 643 height 60
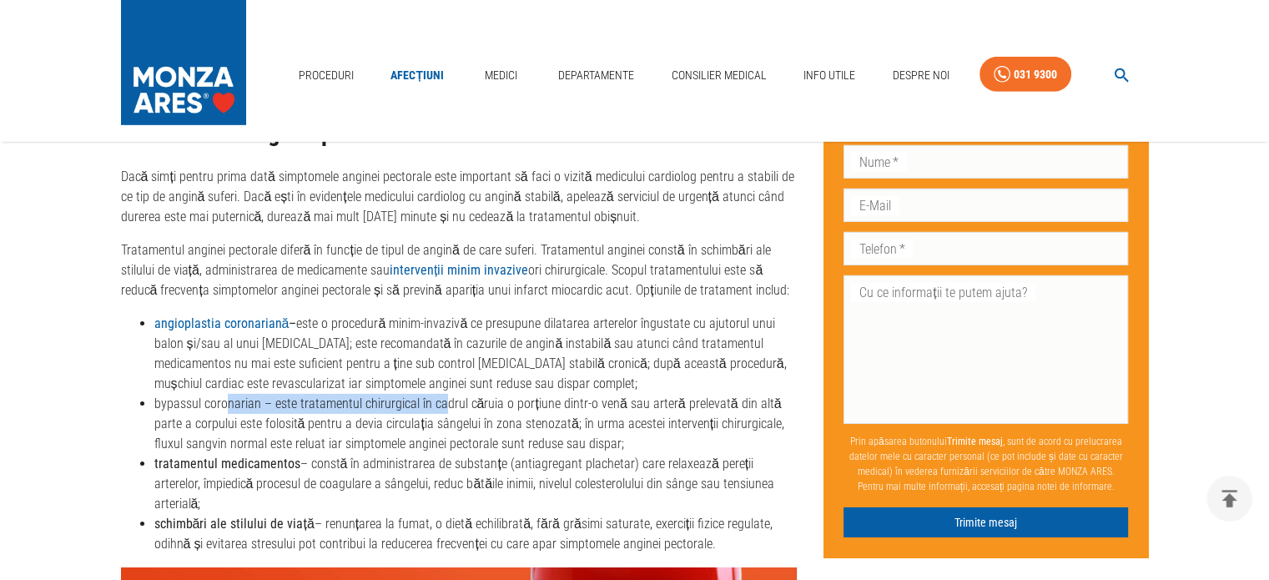
scroll to position [5284, 0]
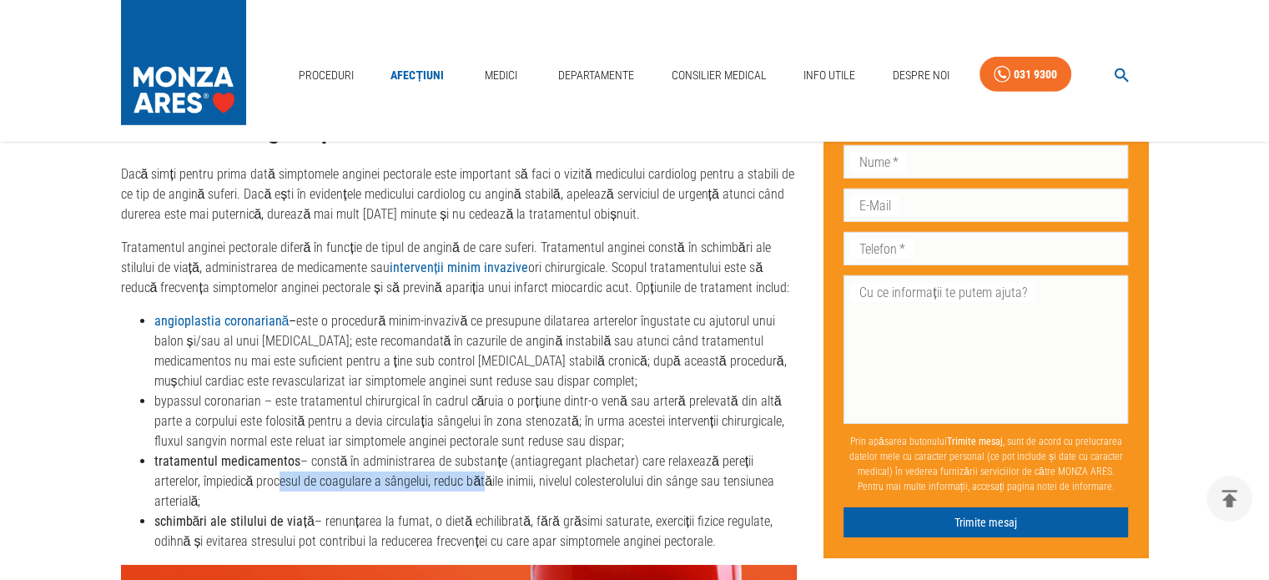
drag, startPoint x: 225, startPoint y: 442, endPoint x: 434, endPoint y: 440, distance: 209.5
click at [436, 452] on li "tratamentul medicamentos – constă în administrarea de substanțe (antiagregant p…" at bounding box center [475, 482] width 643 height 60
click at [363, 512] on li "schimbări ale stilului de viață – renunțarea la fumat, o dietă echilibrată, făr…" at bounding box center [475, 532] width 643 height 40
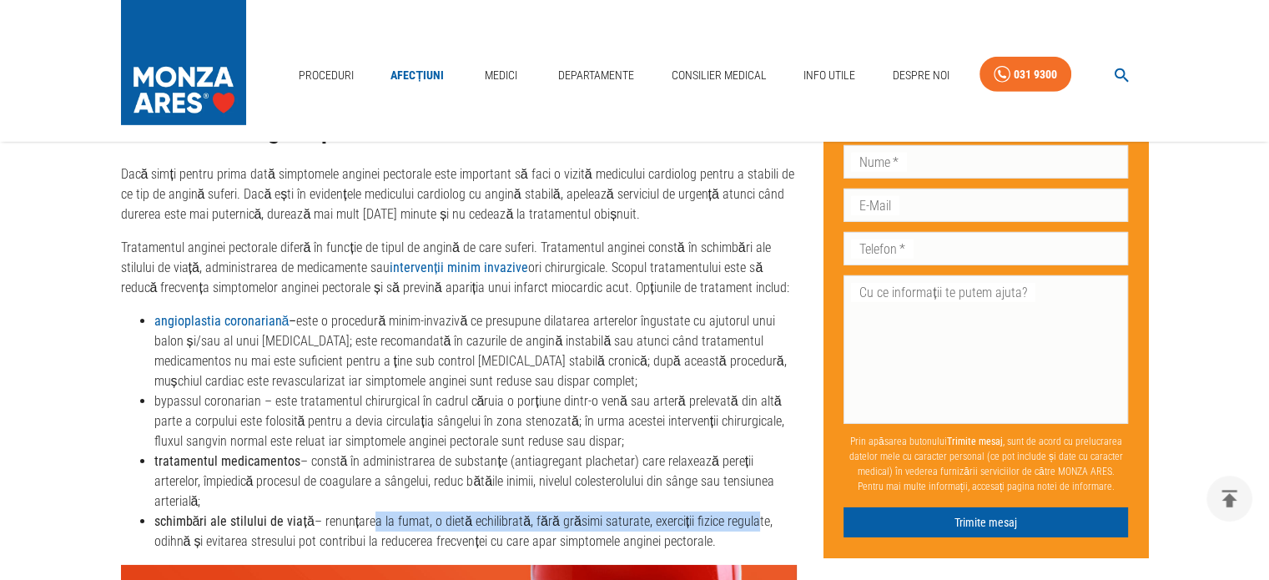
drag, startPoint x: 492, startPoint y: 462, endPoint x: 737, endPoint y: 456, distance: 245.5
click at [737, 512] on li "schimbări ale stilului de viață – renunțarea la fumat, o dietă echilibrată, făr…" at bounding box center [475, 532] width 643 height 40
drag, startPoint x: 368, startPoint y: 472, endPoint x: 431, endPoint y: 461, distance: 64.4
click at [418, 512] on li "schimbări ale stilului de viață – renunțarea la fumat, o dietă echilibrată, făr…" at bounding box center [475, 532] width 643 height 40
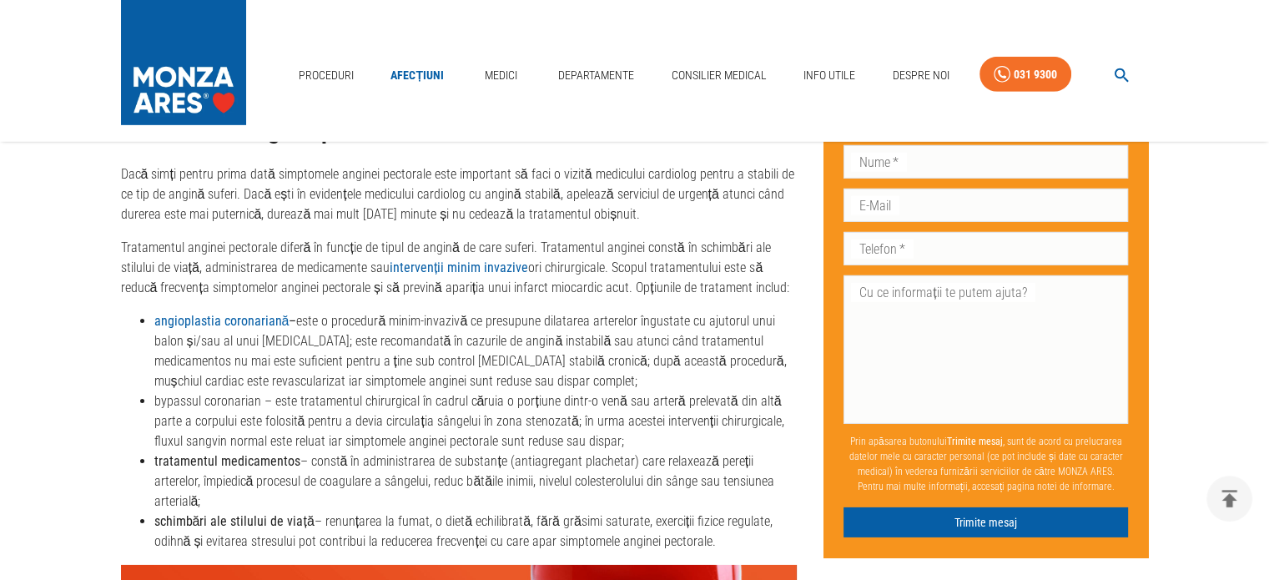
click at [442, 512] on li "schimbări ale stilului de viață – renunțarea la fumat, o dietă echilibrată, făr…" at bounding box center [475, 532] width 643 height 40
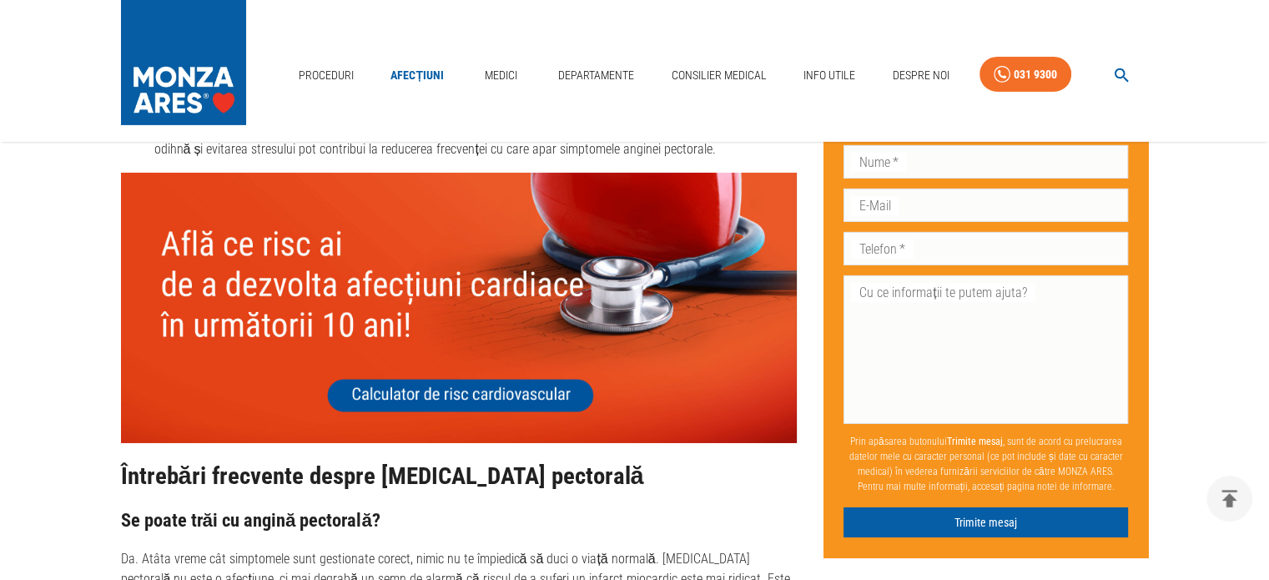
scroll to position [5729, 0]
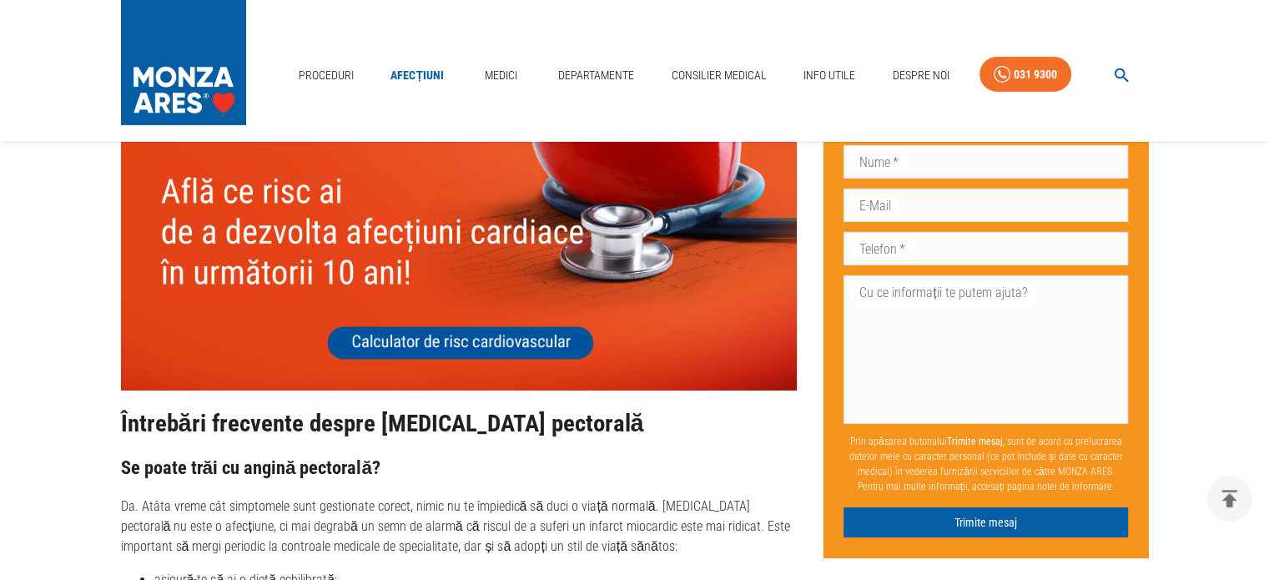
drag, startPoint x: 203, startPoint y: 517, endPoint x: 362, endPoint y: 515, distance: 159.4
click at [359, 570] on li "asigură-te că ai o dietă echilibrată;" at bounding box center [475, 580] width 643 height 20
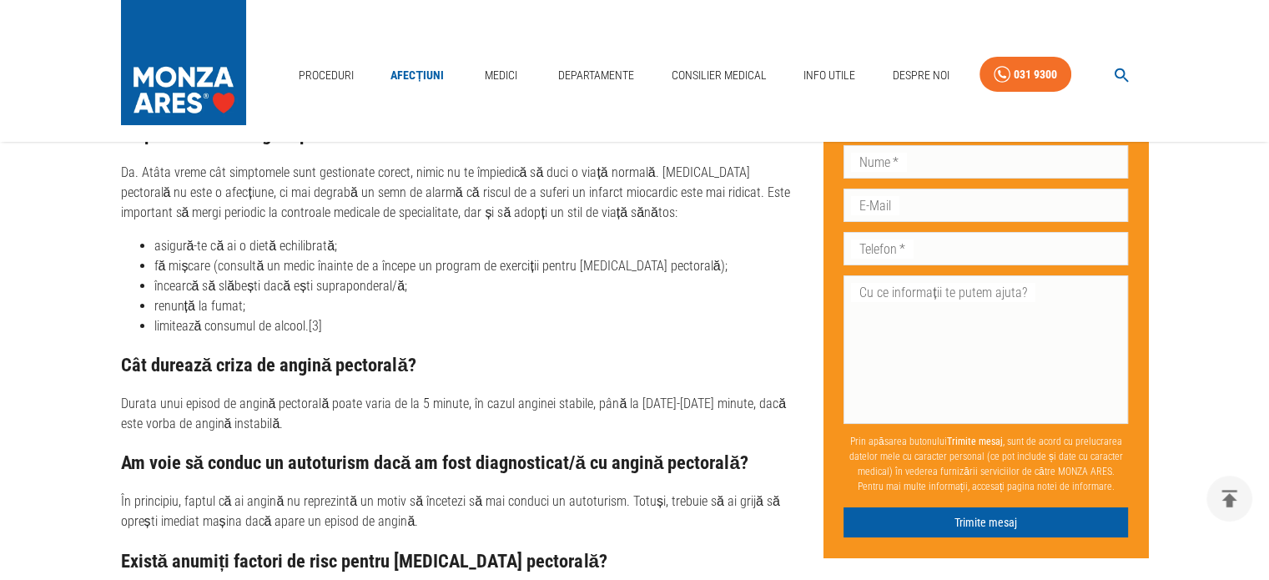
scroll to position [6063, 0]
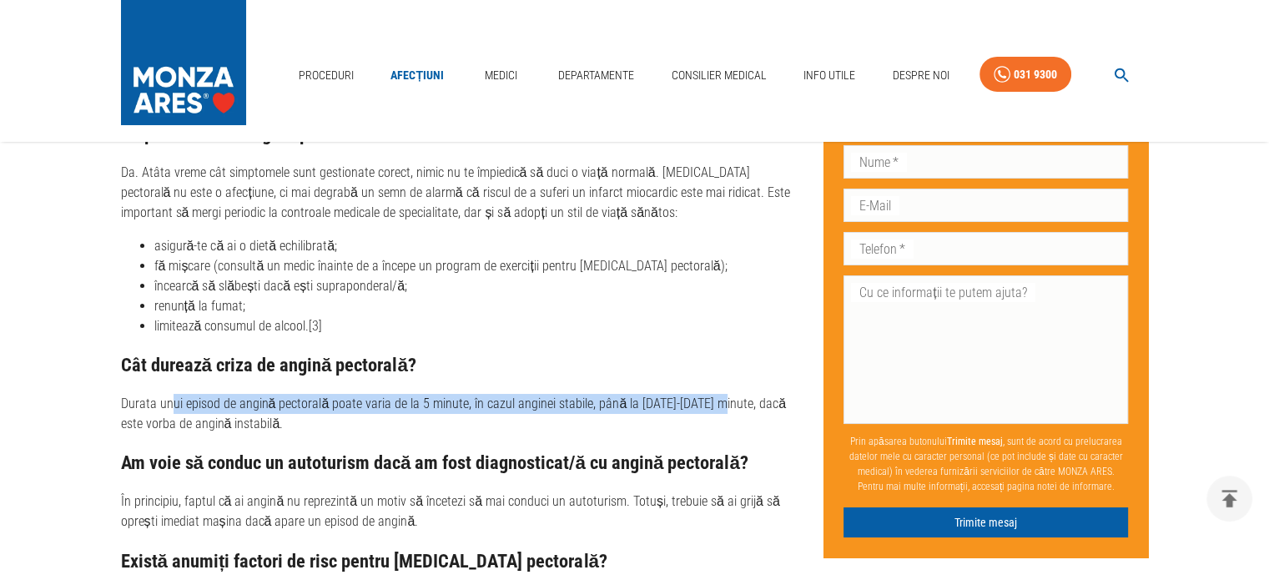
drag, startPoint x: 172, startPoint y: 339, endPoint x: 688, endPoint y: 343, distance: 515.8
click at [711, 394] on p "Durata unui episod de angină pectorală poate varia de la 5 minute, în cazul ang…" at bounding box center [459, 414] width 677 height 40
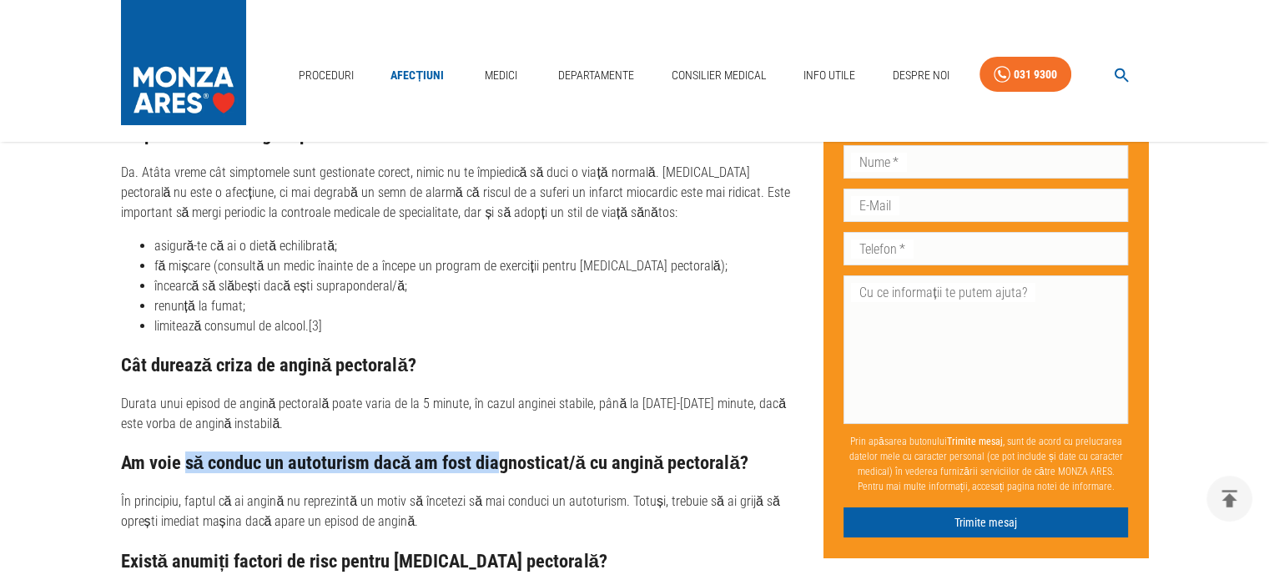
drag, startPoint x: 188, startPoint y: 399, endPoint x: 479, endPoint y: 404, distance: 291.3
click at [494, 452] on h3 "Am voie să conduc un autoturism dacă am fost diagnosticat/ă cu angină pectorală?" at bounding box center [459, 462] width 677 height 21
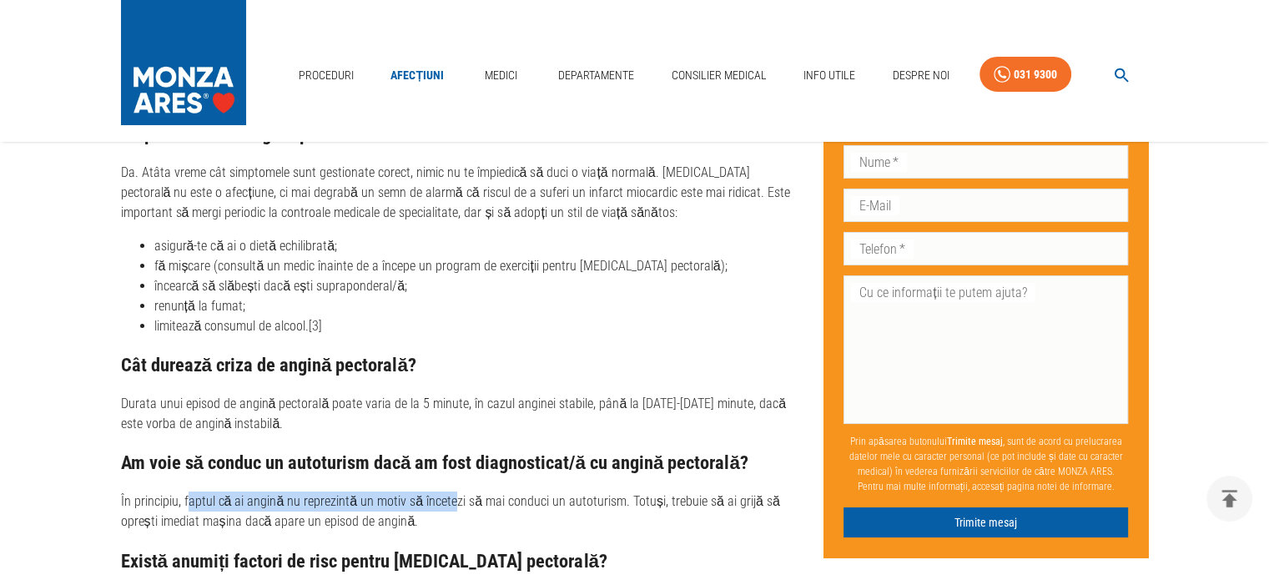
drag, startPoint x: 220, startPoint y: 444, endPoint x: 447, endPoint y: 444, distance: 227.0
click at [447, 492] on p "În principiu, faptul că ai angină nu reprezintă un motiv să încetezi să mai con…" at bounding box center [459, 512] width 677 height 40
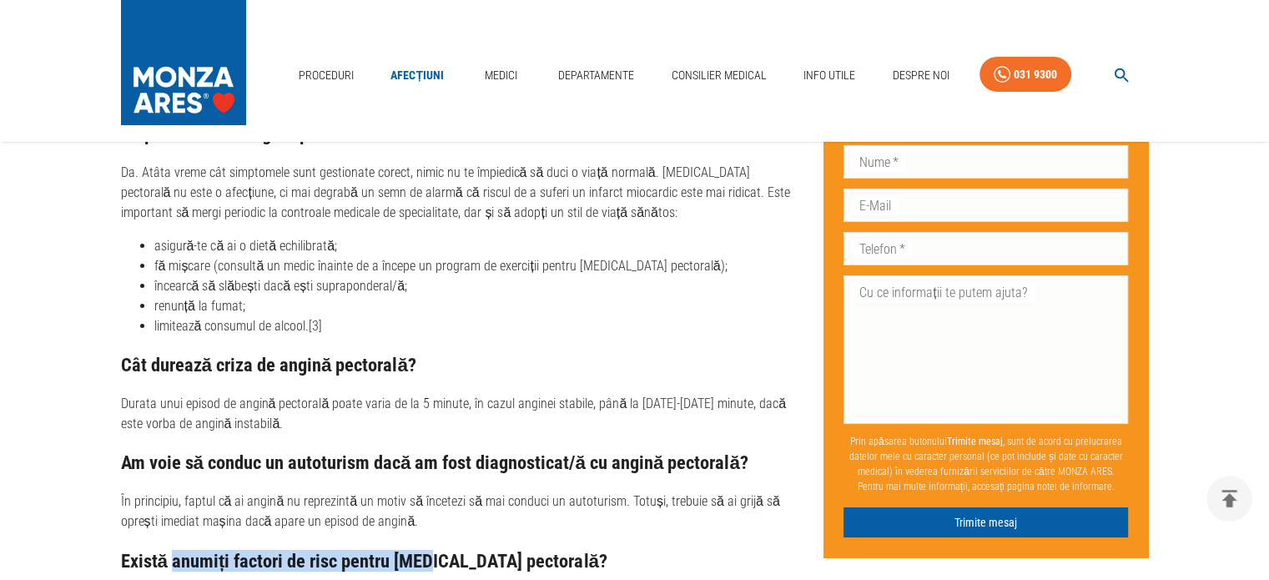
drag, startPoint x: 427, startPoint y: 490, endPoint x: 513, endPoint y: 482, distance: 86.4
click at [440, 551] on h3 "Există anumiți factori de risc pentru [MEDICAL_DATA] pectorală?" at bounding box center [459, 561] width 677 height 21
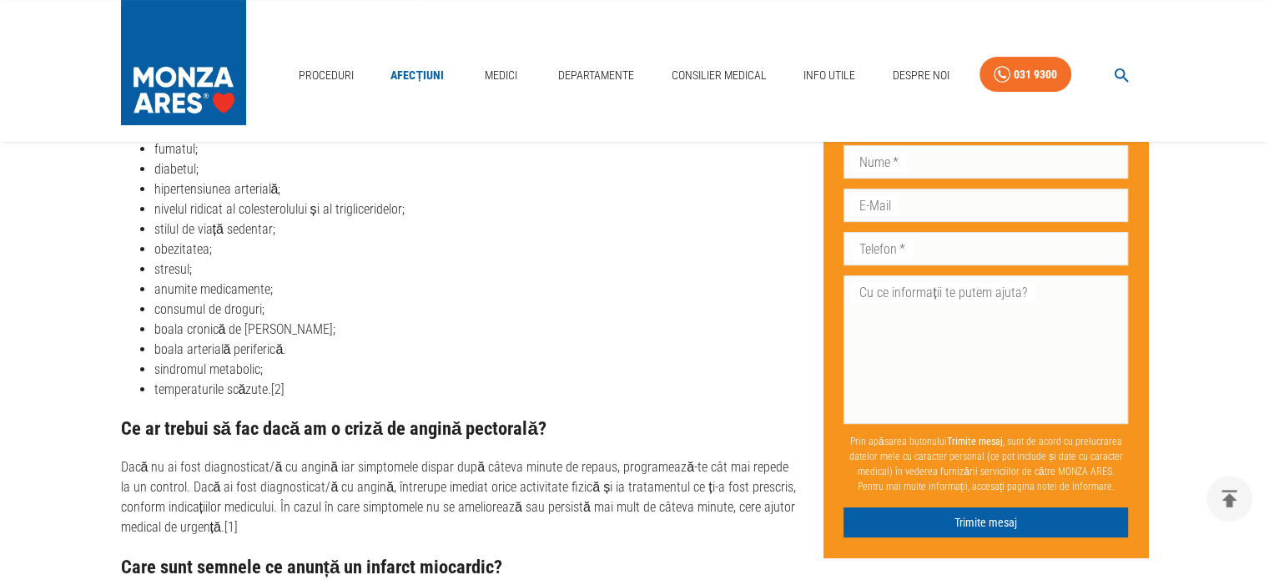
scroll to position [6619, 0]
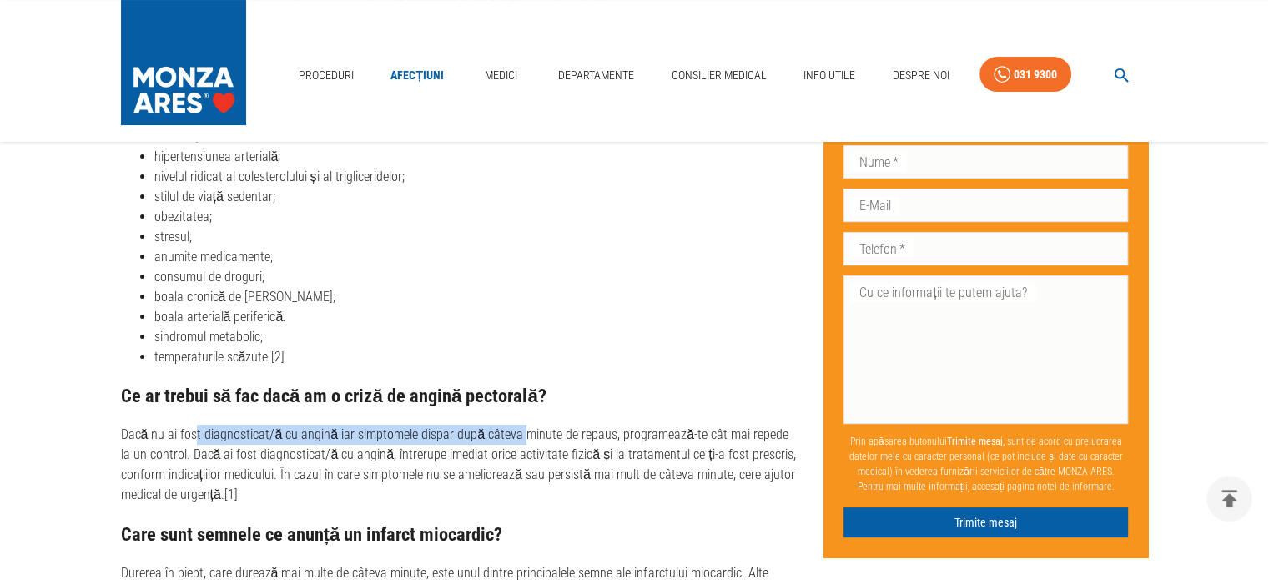
drag, startPoint x: 294, startPoint y: 376, endPoint x: 538, endPoint y: 372, distance: 244.6
click at [531, 425] on p "Dacă nu ai fost diagnosticat/ă cu angină iar simptomele dispar după câteva minu…" at bounding box center [459, 465] width 677 height 80
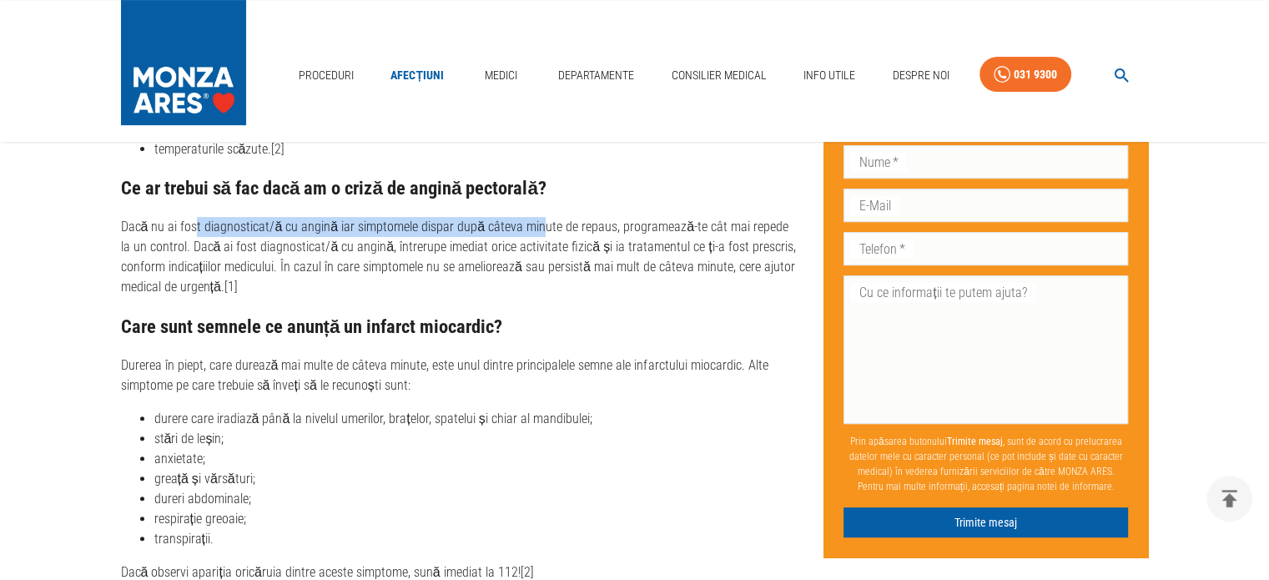
scroll to position [6841, 0]
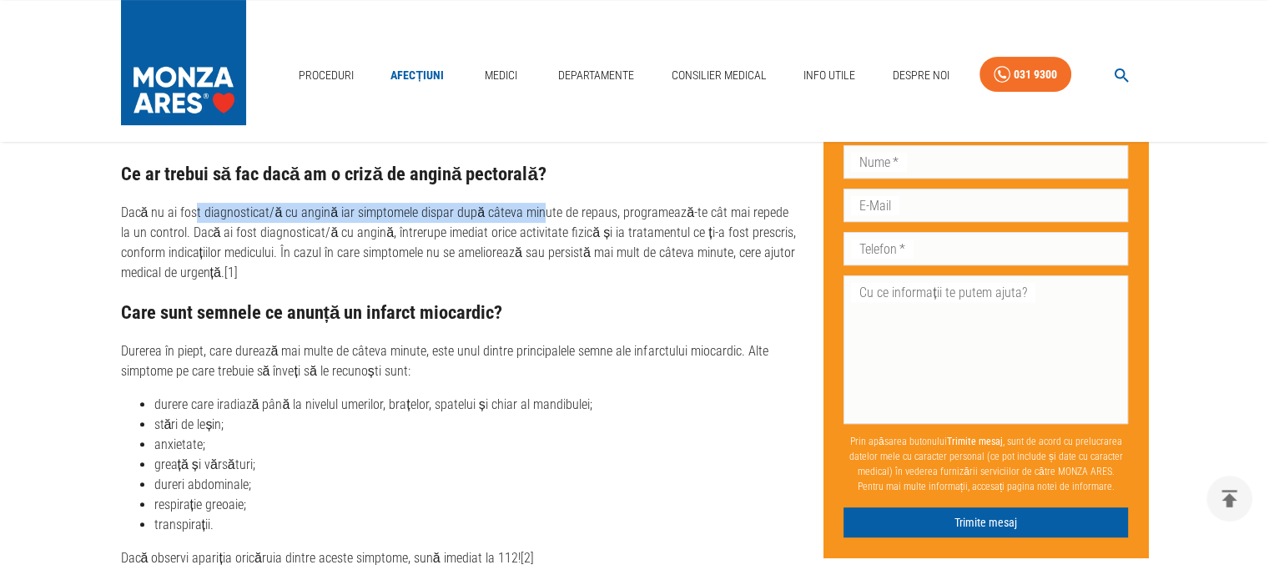
drag, startPoint x: 184, startPoint y: 423, endPoint x: 414, endPoint y: 416, distance: 230.4
click at [414, 475] on li "dureri abdominale;" at bounding box center [475, 485] width 643 height 20
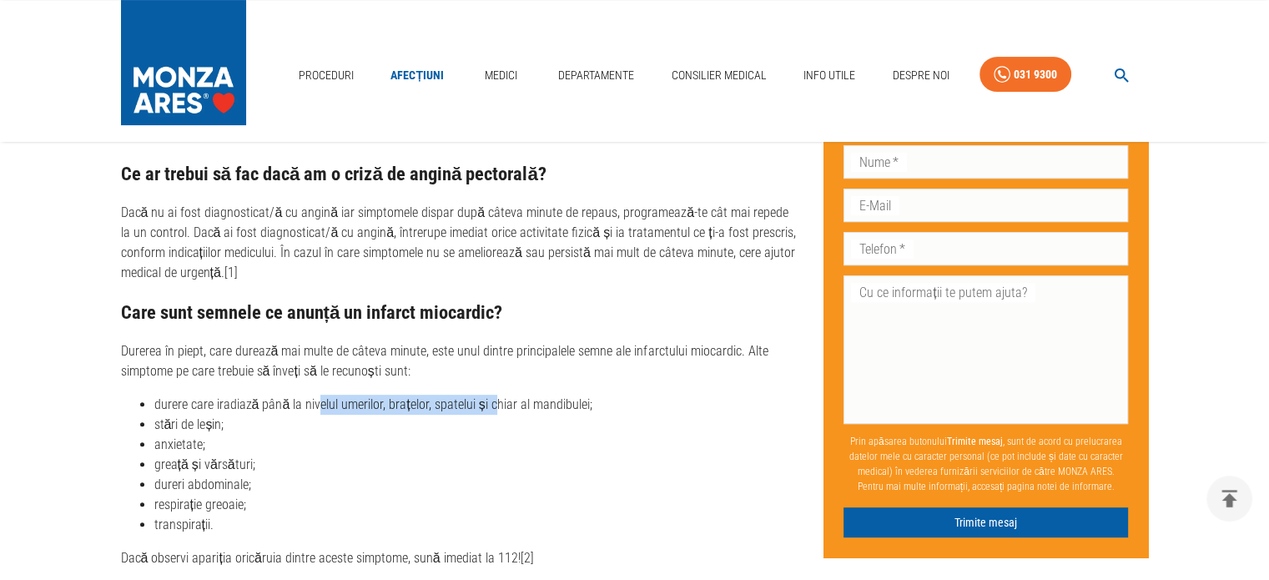
drag, startPoint x: 317, startPoint y: 347, endPoint x: 491, endPoint y: 341, distance: 173.7
click at [491, 395] on li "durere care iradiază până la nivelul umerilor, brațelor, spatelui și chiar al m…" at bounding box center [475, 405] width 643 height 20
click at [524, 395] on li "durere care iradiază până la nivelul umerilor, brațelor, spatelui și chiar al m…" at bounding box center [475, 405] width 643 height 20
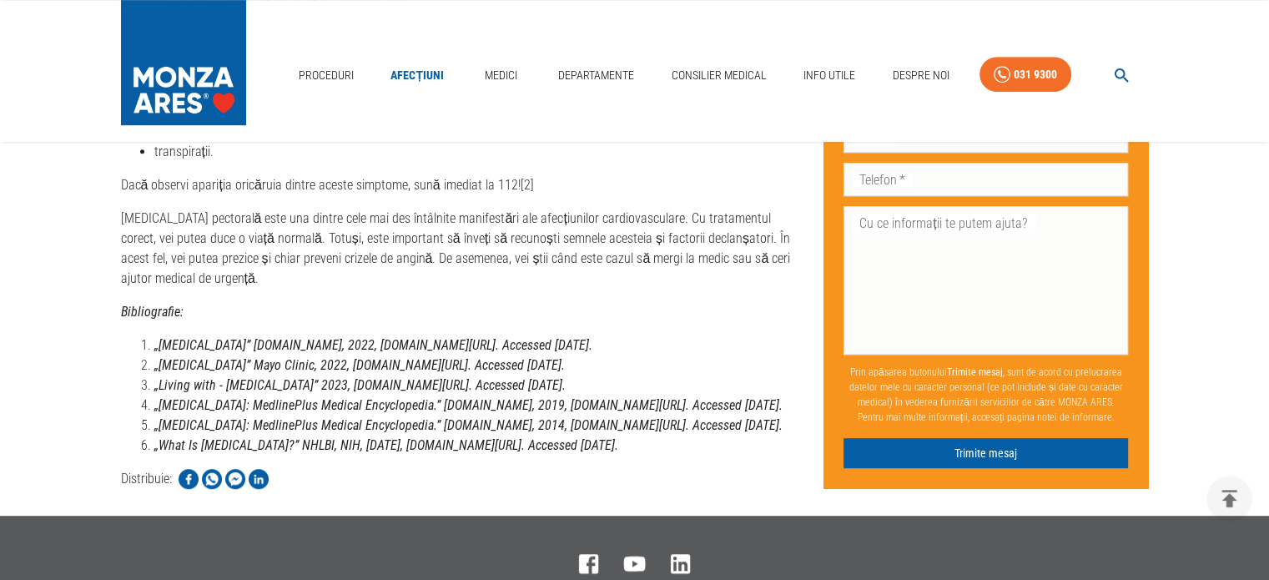
scroll to position [7398, 0]
